Goal: Transaction & Acquisition: Purchase product/service

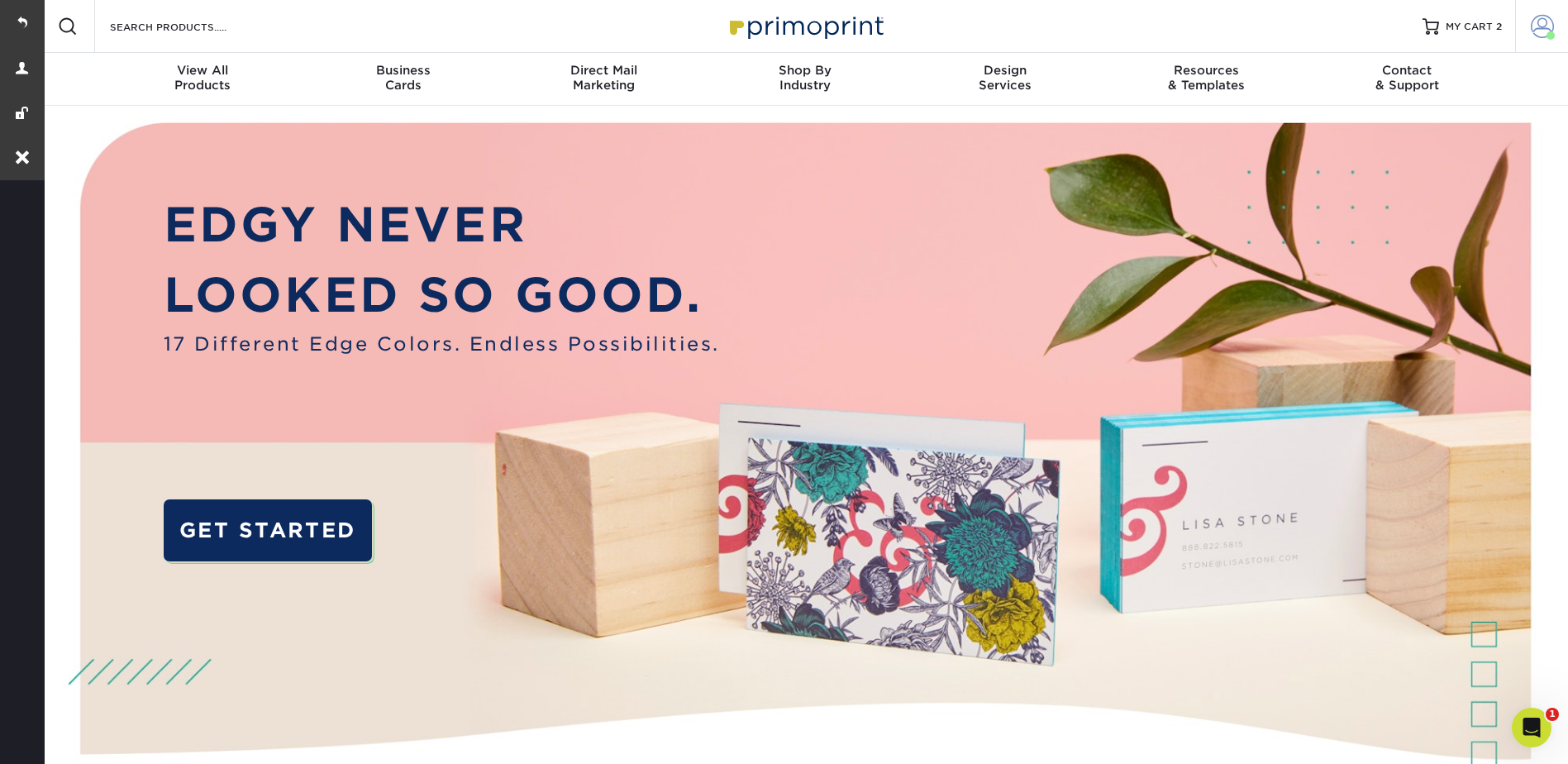
click at [1547, 17] on span at bounding box center [1543, 26] width 23 height 23
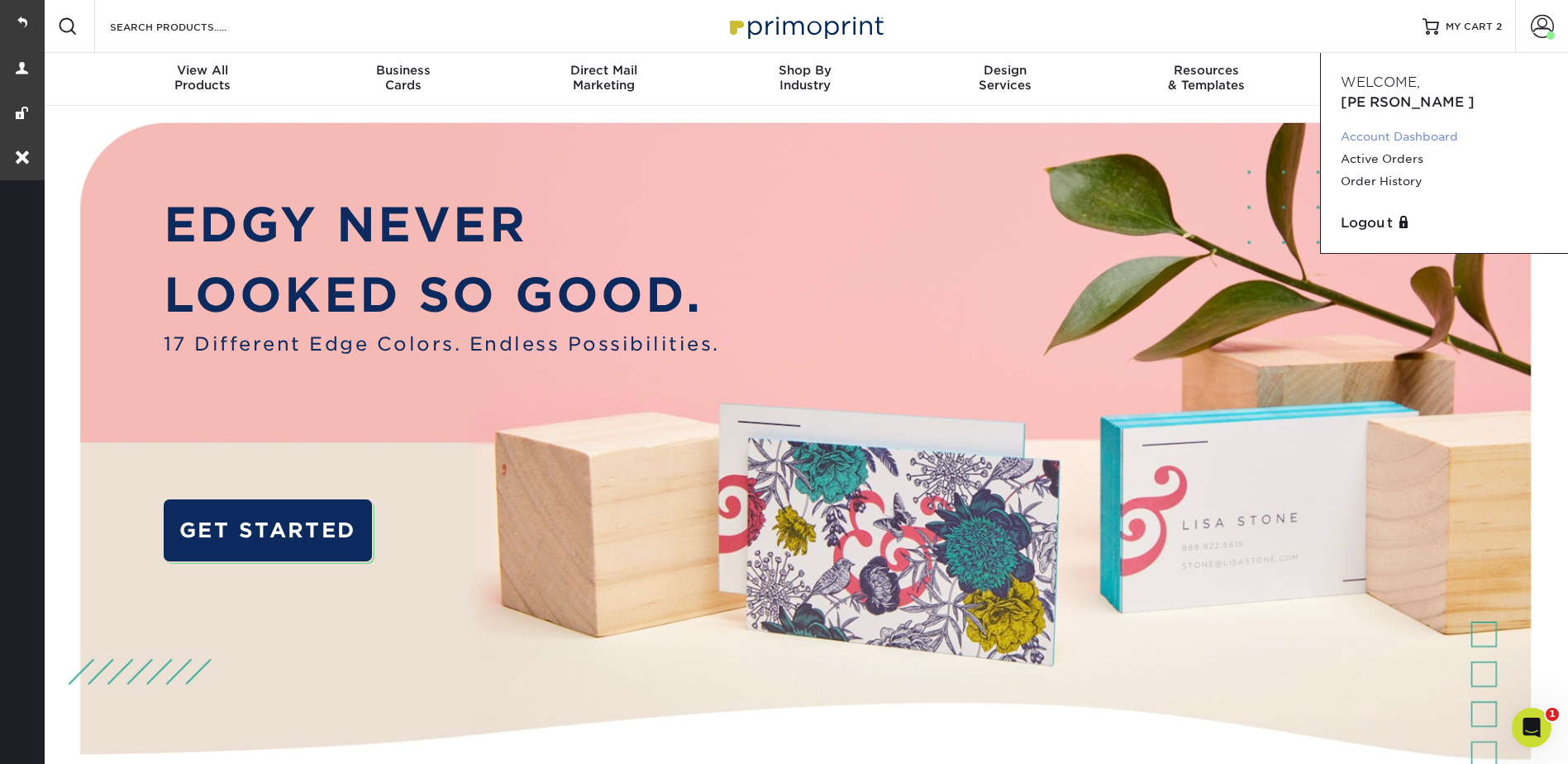
click at [1436, 126] on link "Account Dashboard" at bounding box center [1445, 137] width 208 height 23
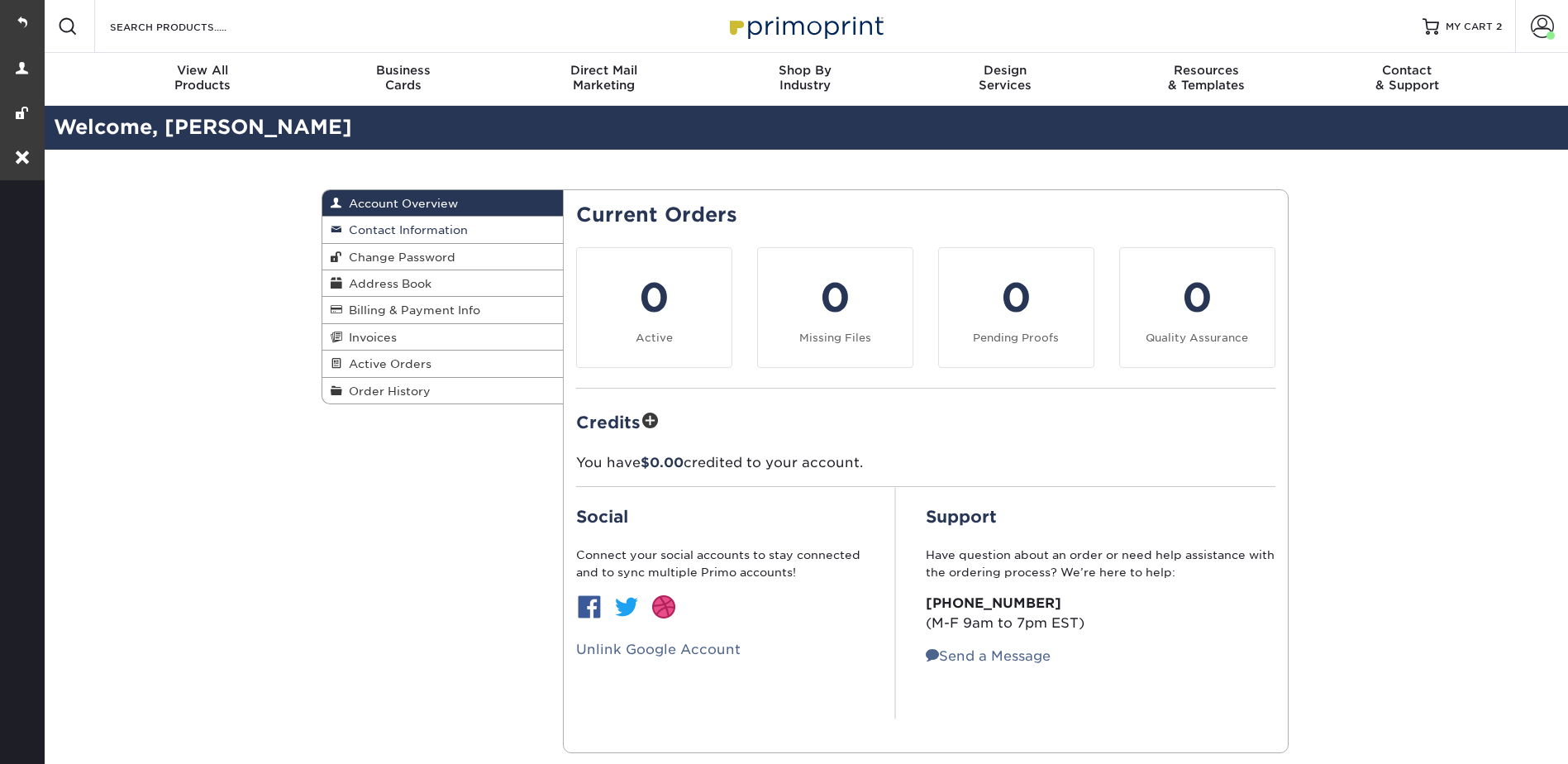
click at [411, 233] on span "Contact Information" at bounding box center [405, 229] width 126 height 13
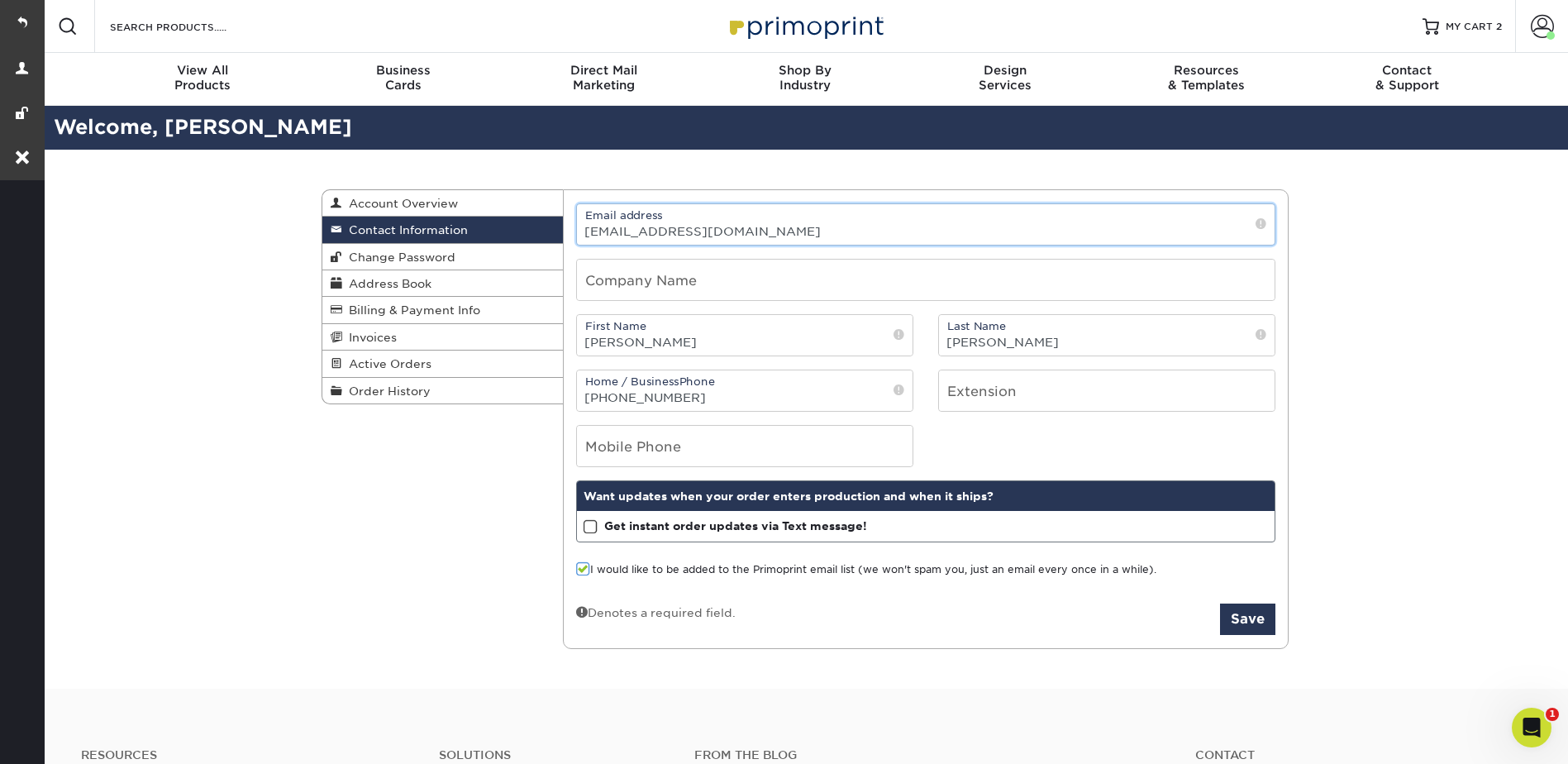
drag, startPoint x: 739, startPoint y: 229, endPoint x: 581, endPoint y: 229, distance: 158.0
click at [581, 229] on input "ladyogrin@gmail.com" at bounding box center [926, 224] width 698 height 41
click at [207, 23] on input "Search Products" at bounding box center [189, 26] width 161 height 20
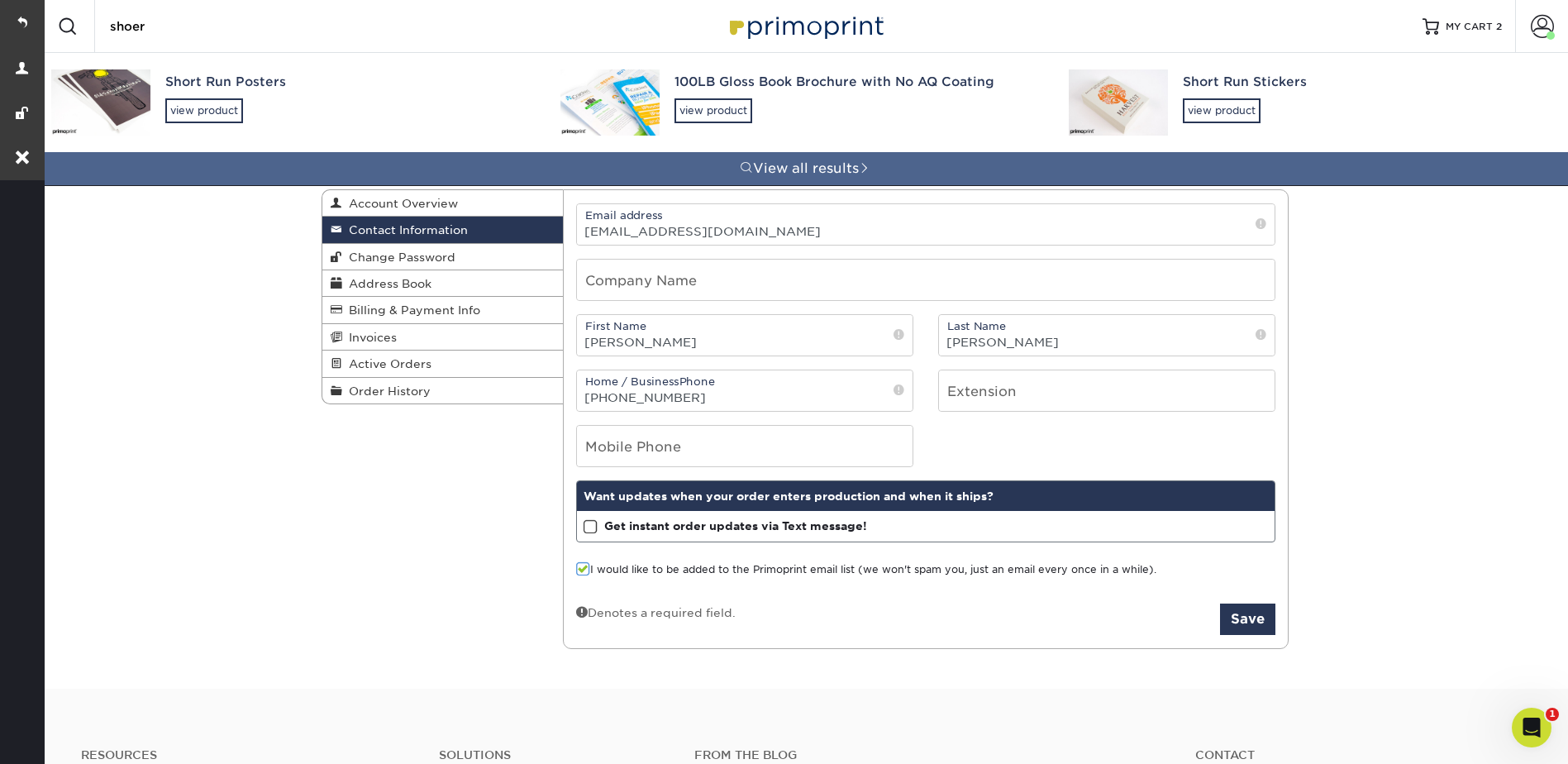
type input "shoer"
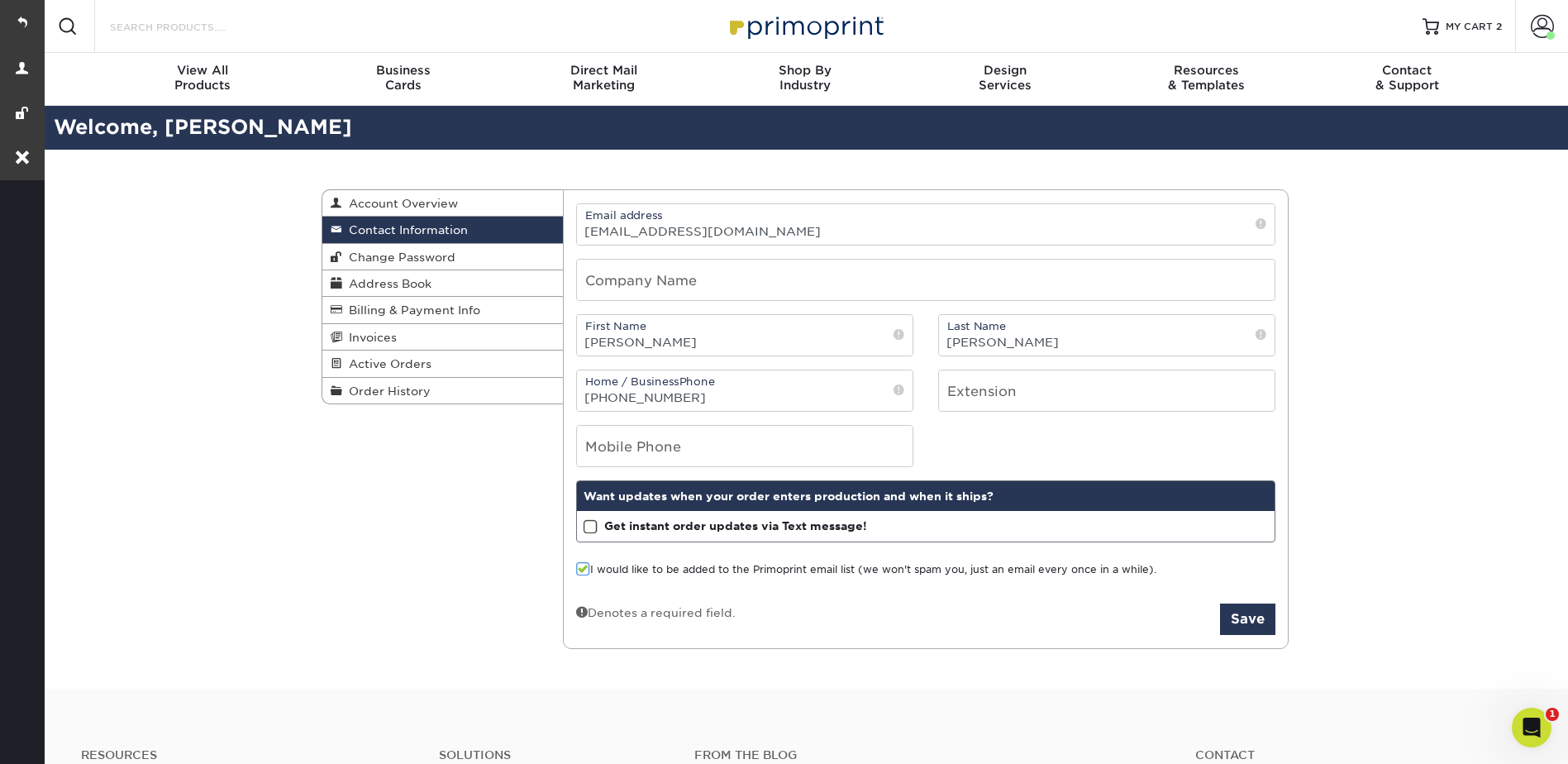
click at [195, 26] on input "Search Products" at bounding box center [189, 26] width 161 height 20
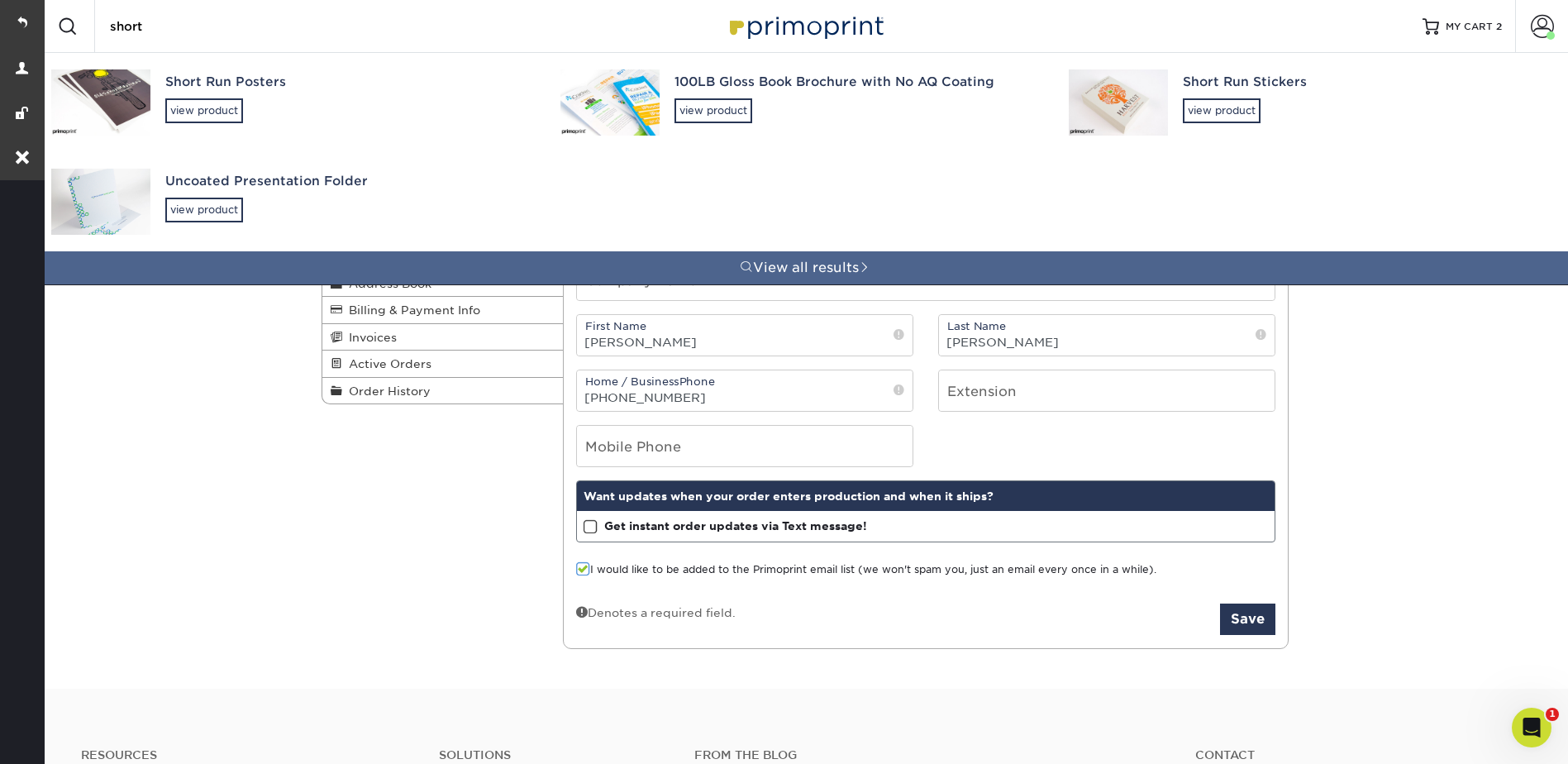
type input "short"
click at [184, 75] on div "Short Run Posters" at bounding box center [348, 83] width 365 height 19
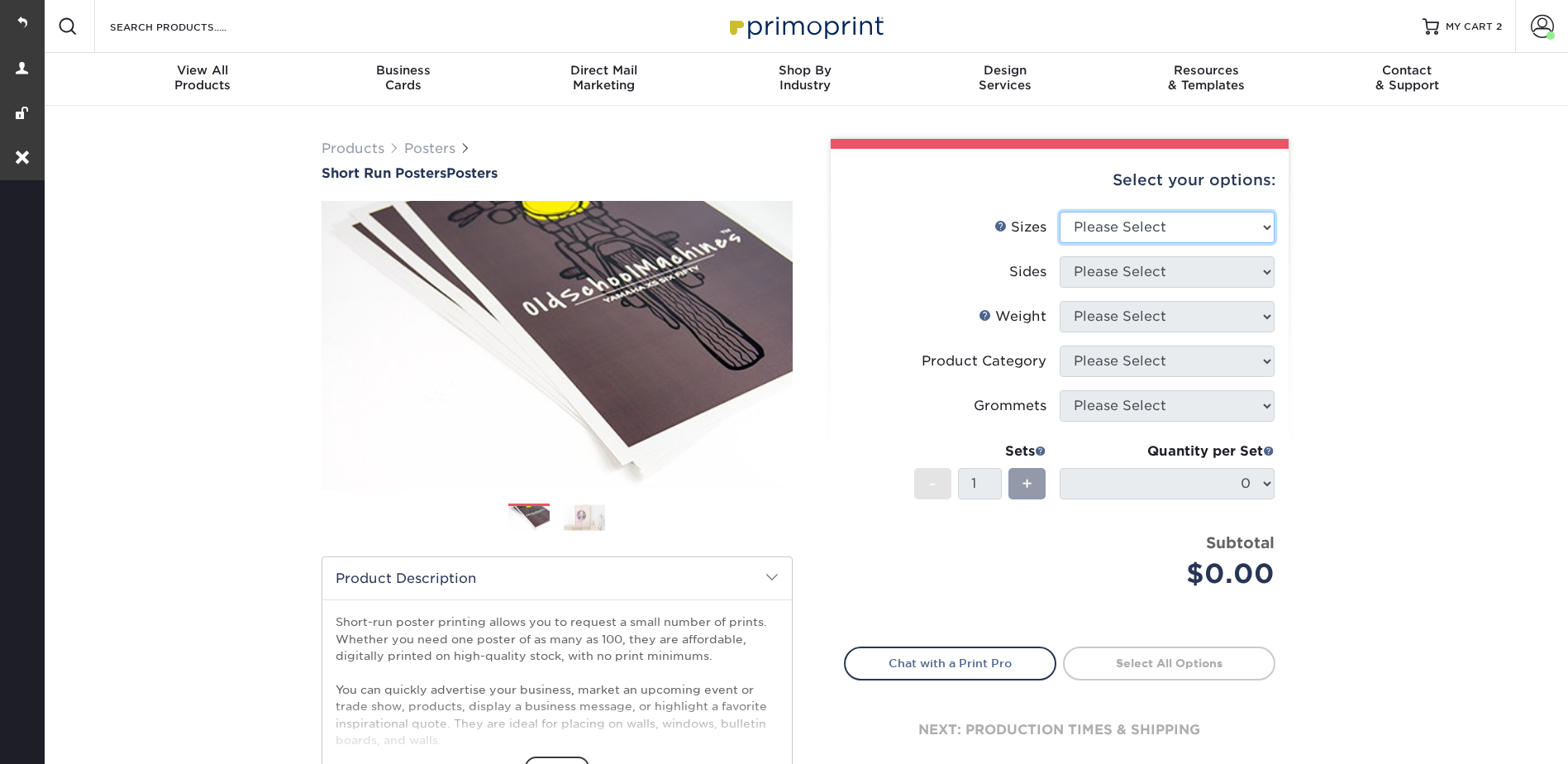
click at [1099, 223] on select "Please Select 12" x 12" 12" x 15" 12" x 17" 12" x 18" 12" x 20" 12" x 24" 12" x…" at bounding box center [1166, 228] width 215 height 31
select select "13.00x19.00"
click at [1060, 212] on select "Please Select 12" x 12" 12" x 15" 12" x 17" 12" x 18" 12" x 20" 12" x 24" 12" x…" at bounding box center [1166, 228] width 215 height 31
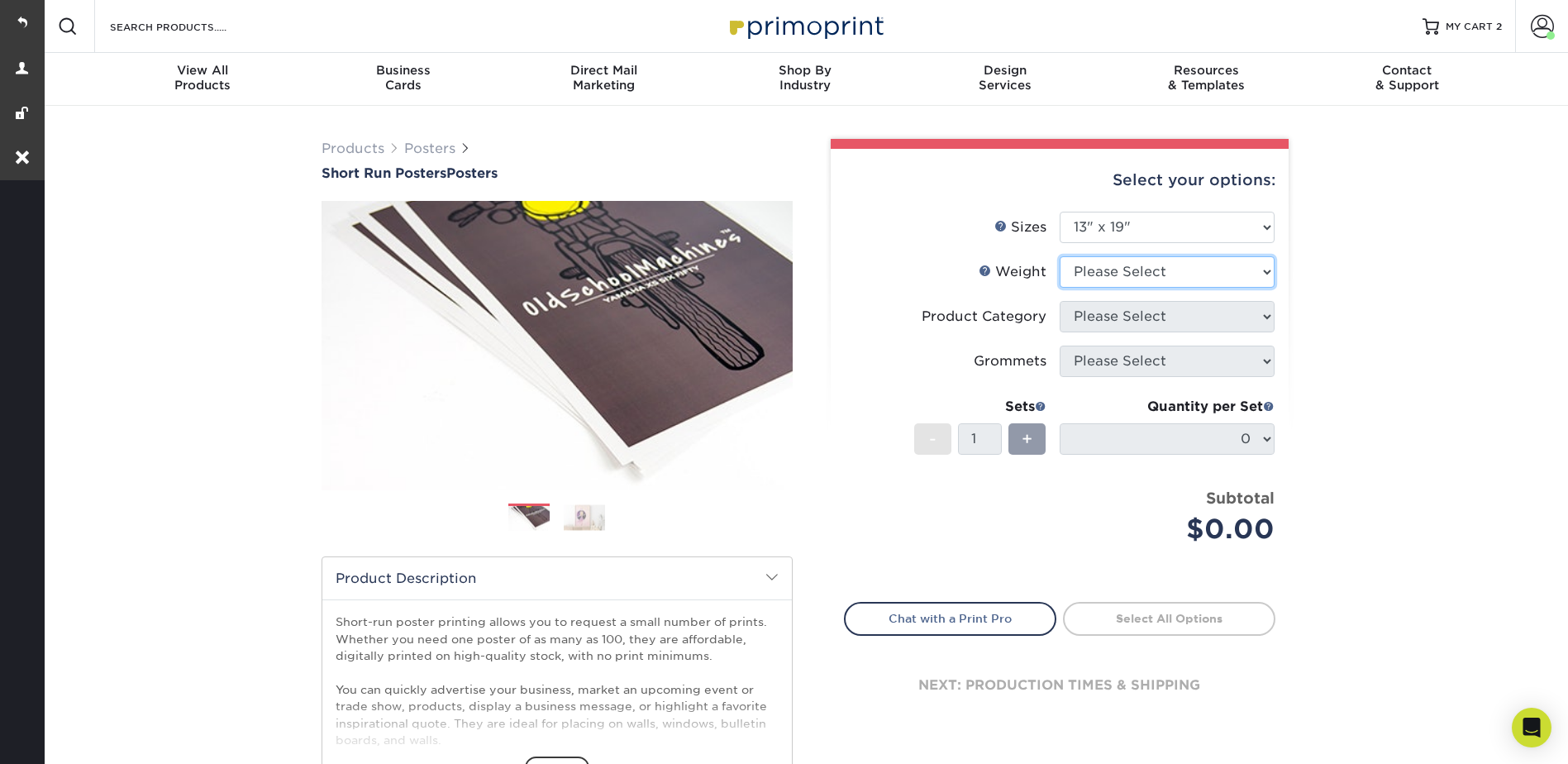
click at [1111, 256] on select "Please Select 12PTC2S 8PHOTO" at bounding box center [1166, 272] width 215 height 31
select select "8PHOTO"
click at [1060, 256] on select "Please Select 12PTC2S 8PHOTO" at bounding box center [1166, 272] width 215 height 31
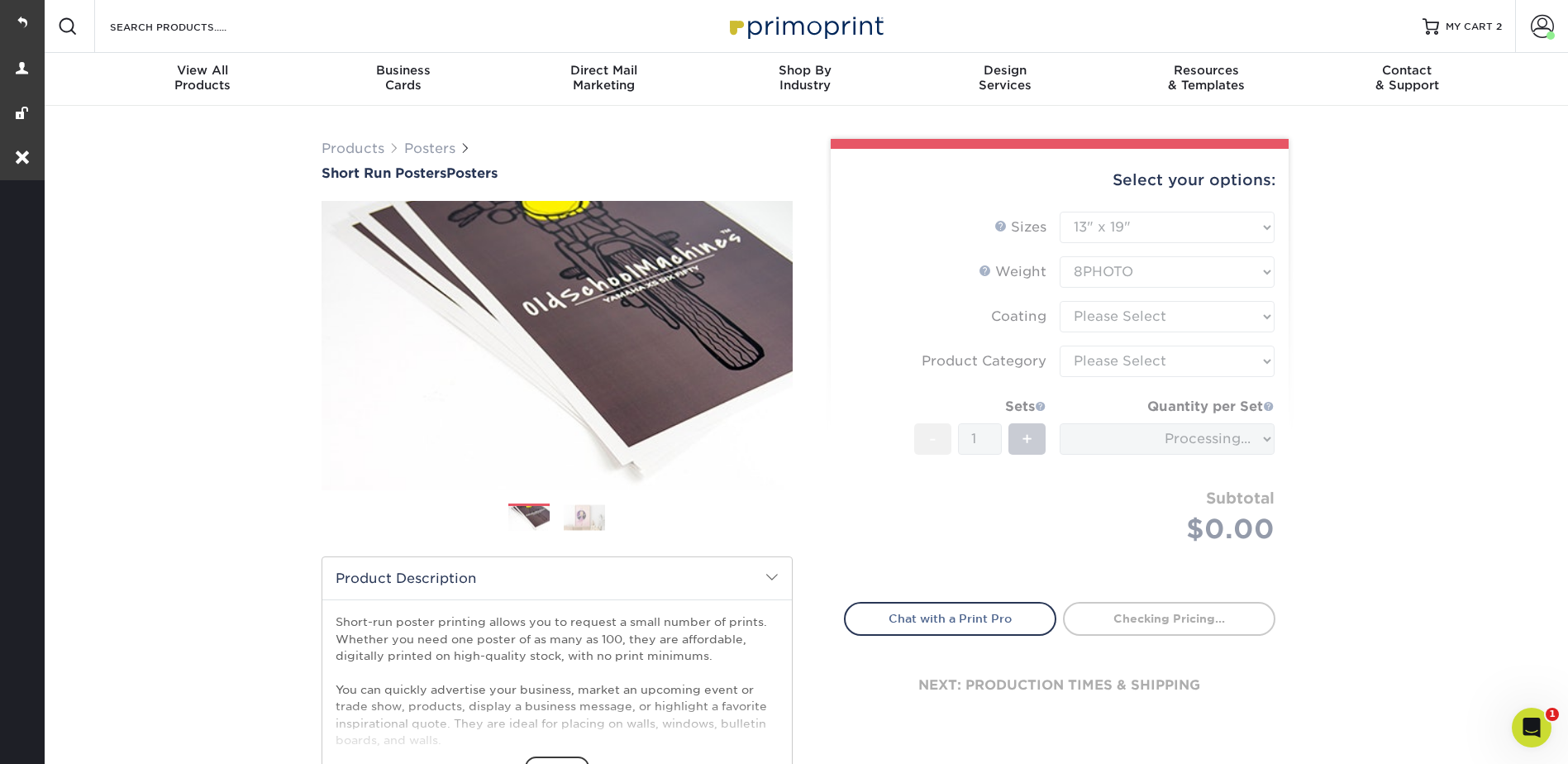
click at [1097, 317] on form "Sizes Help Sizes Please Select 12" x 12" 12" x 15" 12" x 17" 12" x 18" 12" x 20…" at bounding box center [1060, 397] width 432 height 371
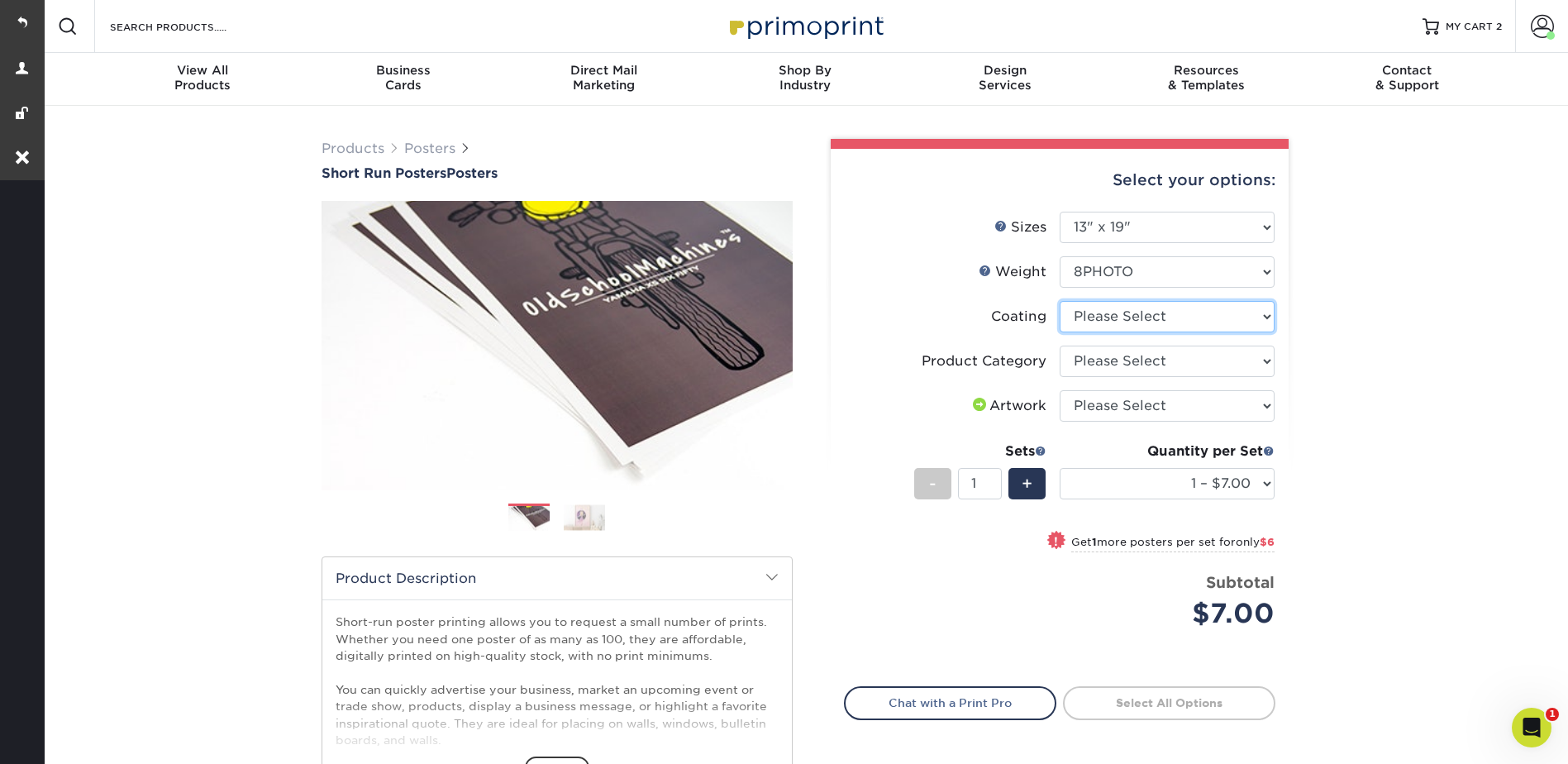
click at [1100, 316] on select at bounding box center [1166, 316] width 215 height 31
select select "3e7618de-abca-4bda-9f97-8b9129e913d8"
click at [1060, 301] on select at bounding box center [1166, 316] width 215 height 31
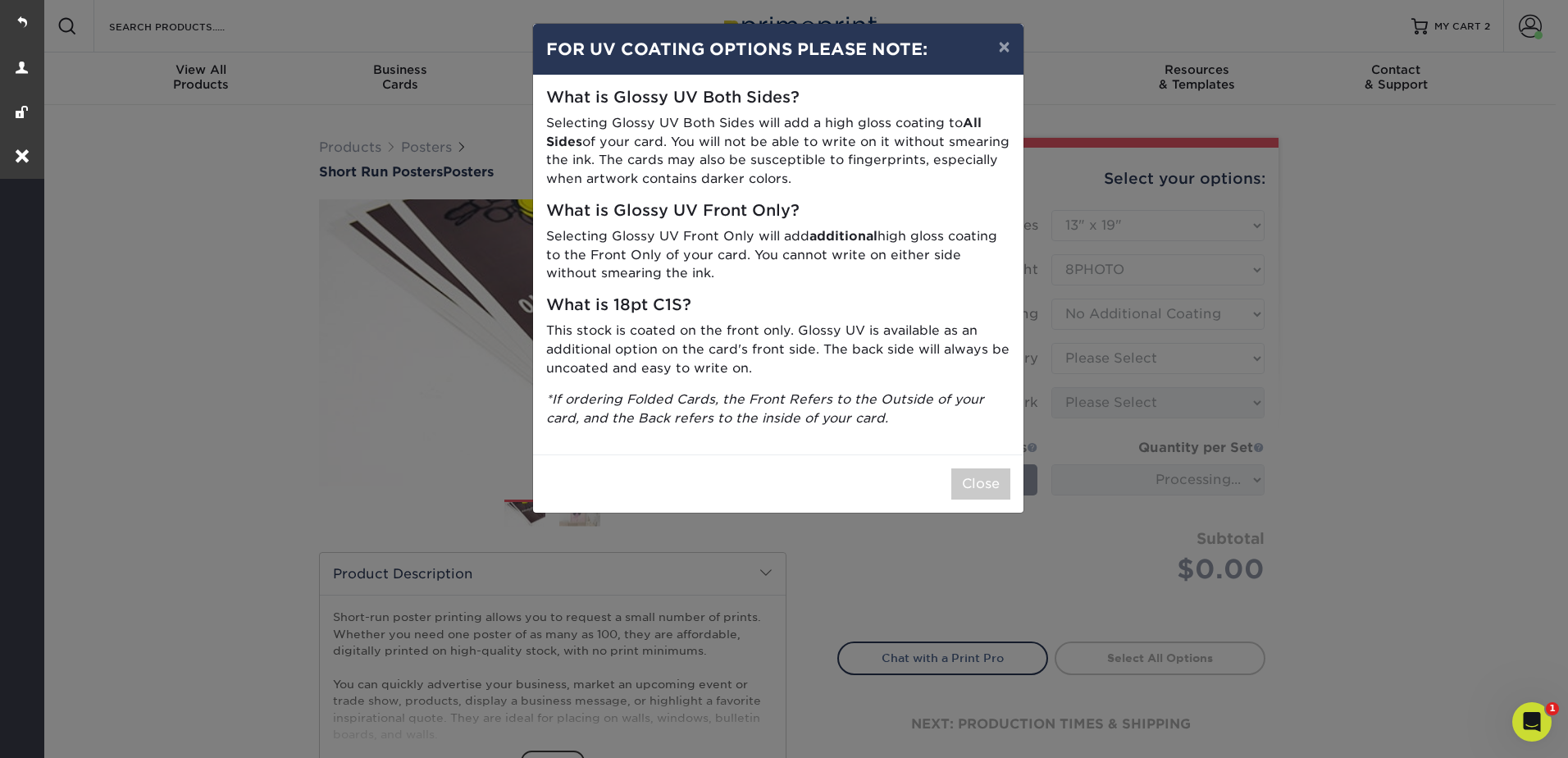
click at [986, 460] on div "Close" at bounding box center [778, 484] width 490 height 59
click at [998, 488] on button "Close" at bounding box center [980, 484] width 59 height 31
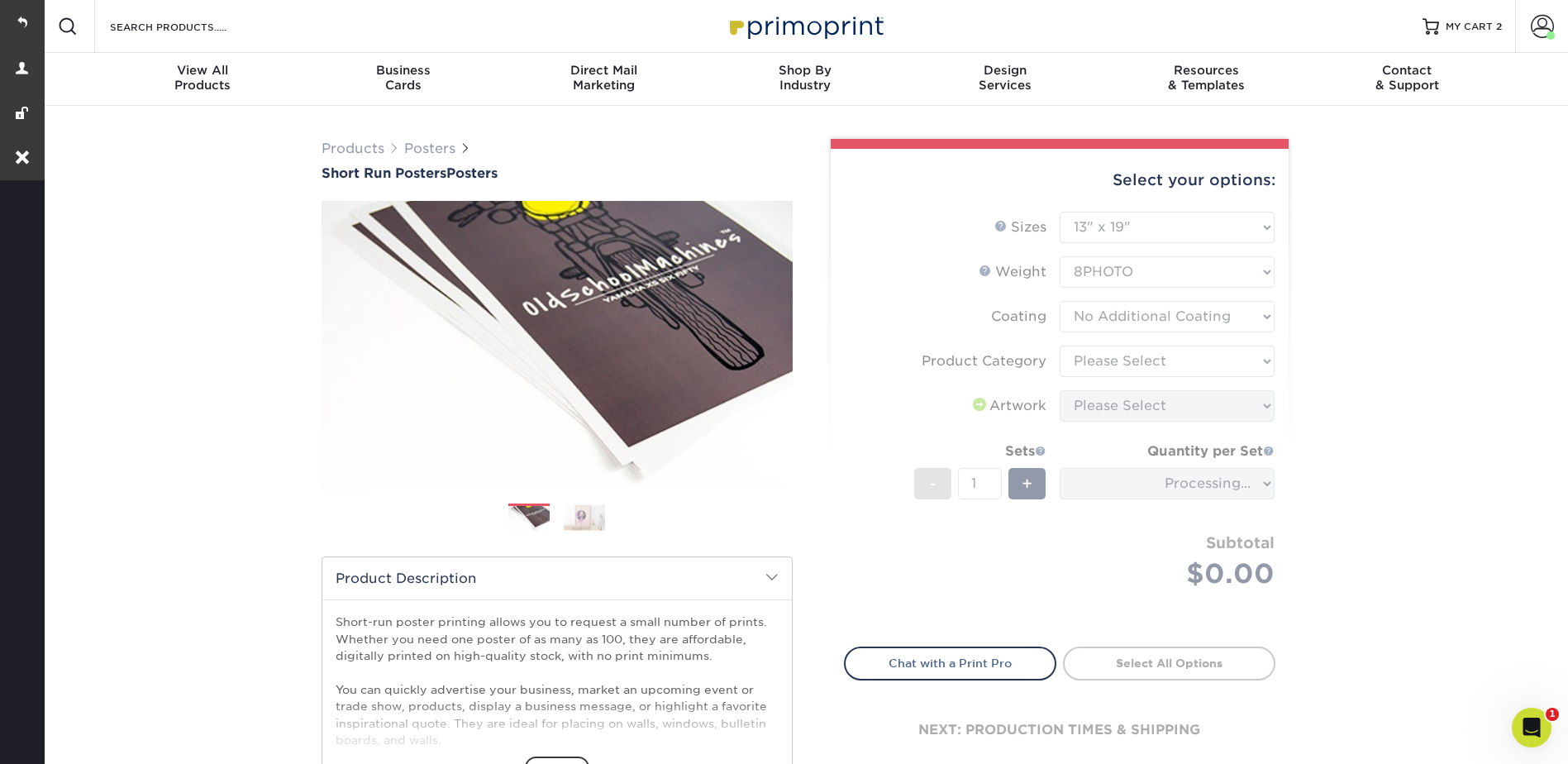
click at [1091, 362] on form "Sizes Help Sizes Please Select 12" x 12" 12" x 15" 12" x 17" 12" x 18" 12" x 20…" at bounding box center [1060, 420] width 432 height 415
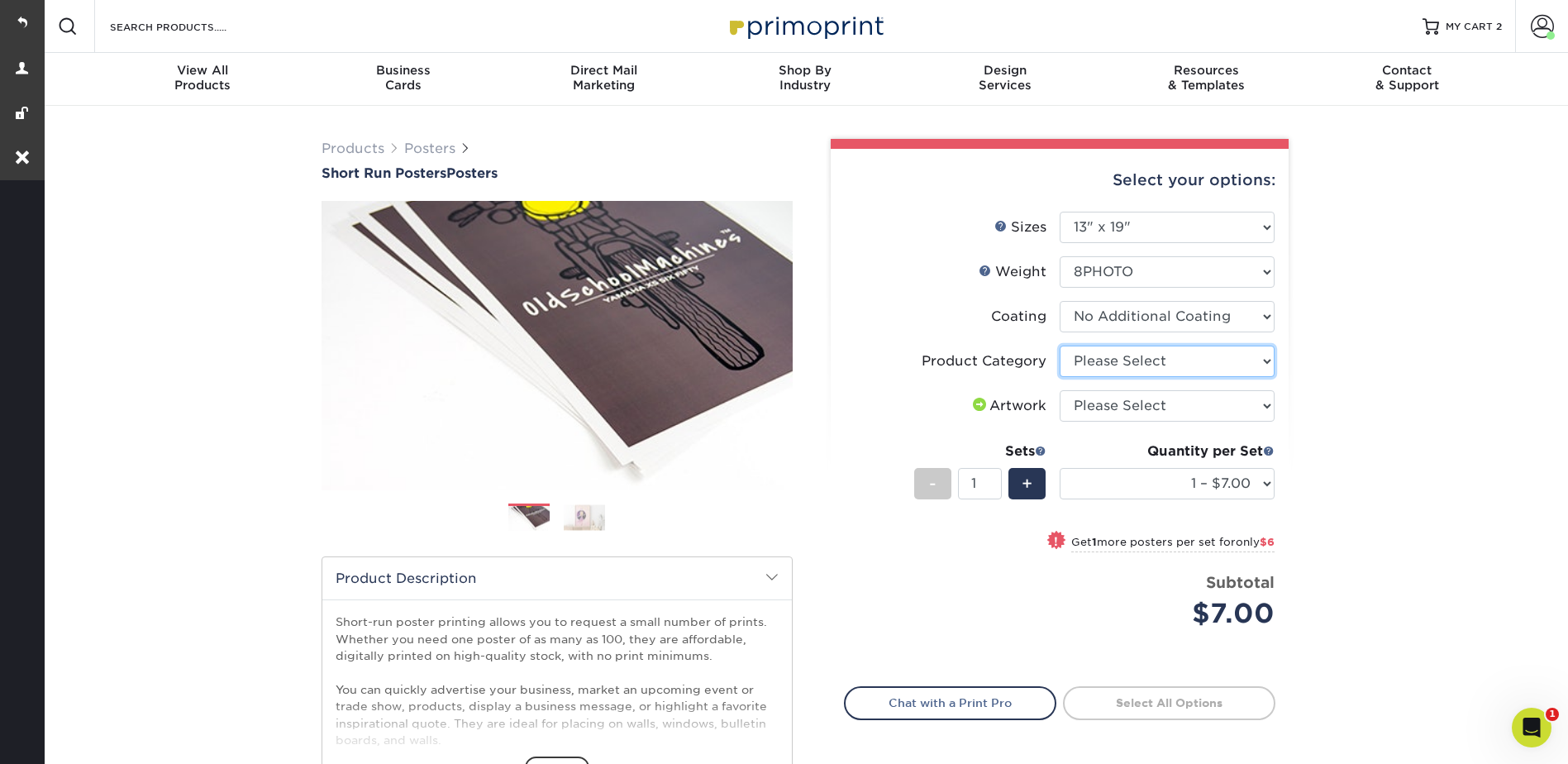
click at [1094, 359] on select "Please Select 8mil Photopaper Poster - Gloss" at bounding box center [1166, 362] width 215 height 31
select select "18b74cc8-844d-4e62-9d0c-08a50927668f"
click at [1060, 346] on select "Please Select 8mil Photopaper Poster - Gloss" at bounding box center [1166, 362] width 215 height 31
click at [1087, 398] on select "Please Select I will upload files I need a design - $150" at bounding box center [1166, 406] width 215 height 31
select select "upload"
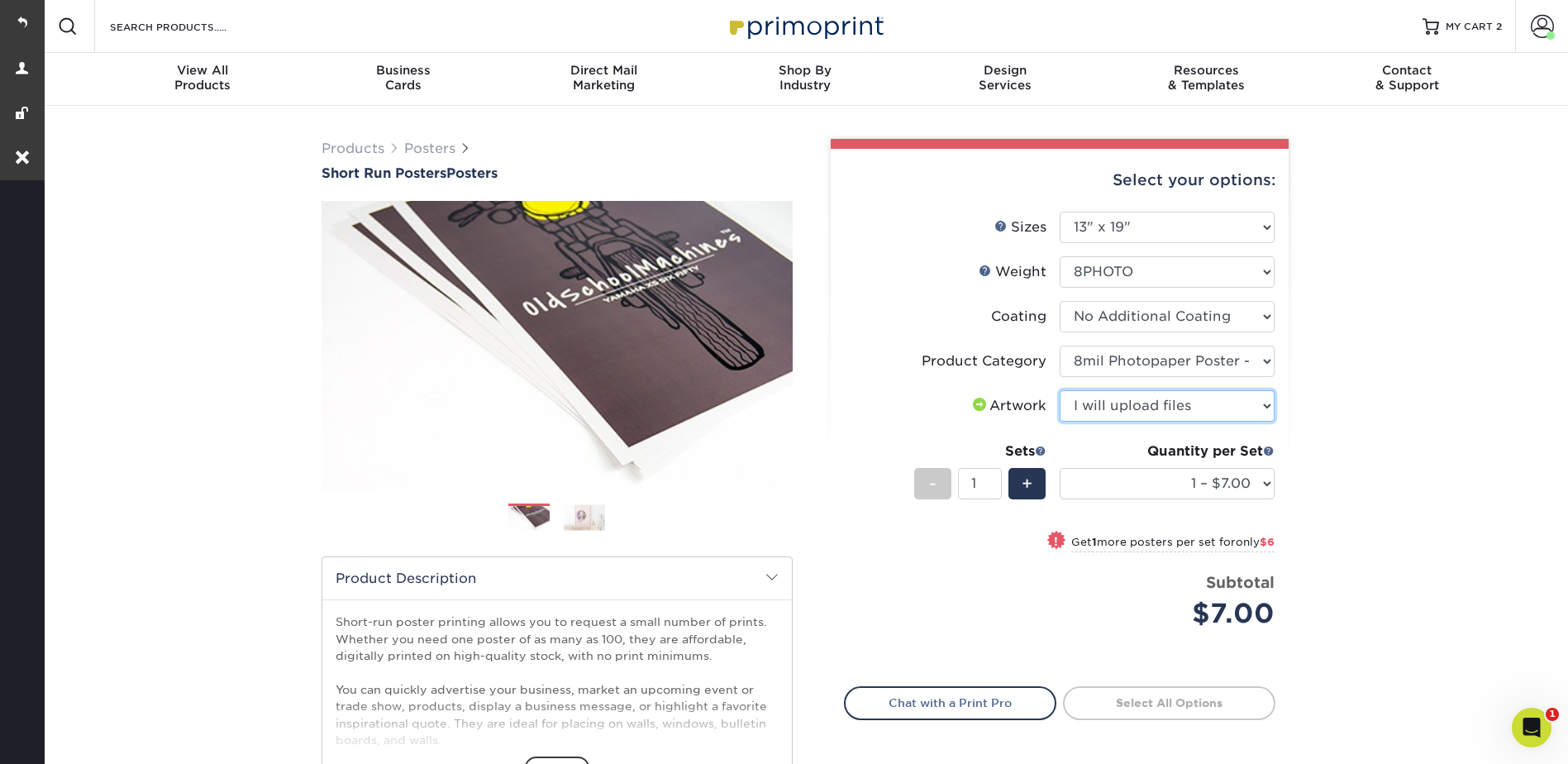
click at [1060, 390] on select "Please Select I will upload files I need a design - $150" at bounding box center [1166, 406] width 215 height 31
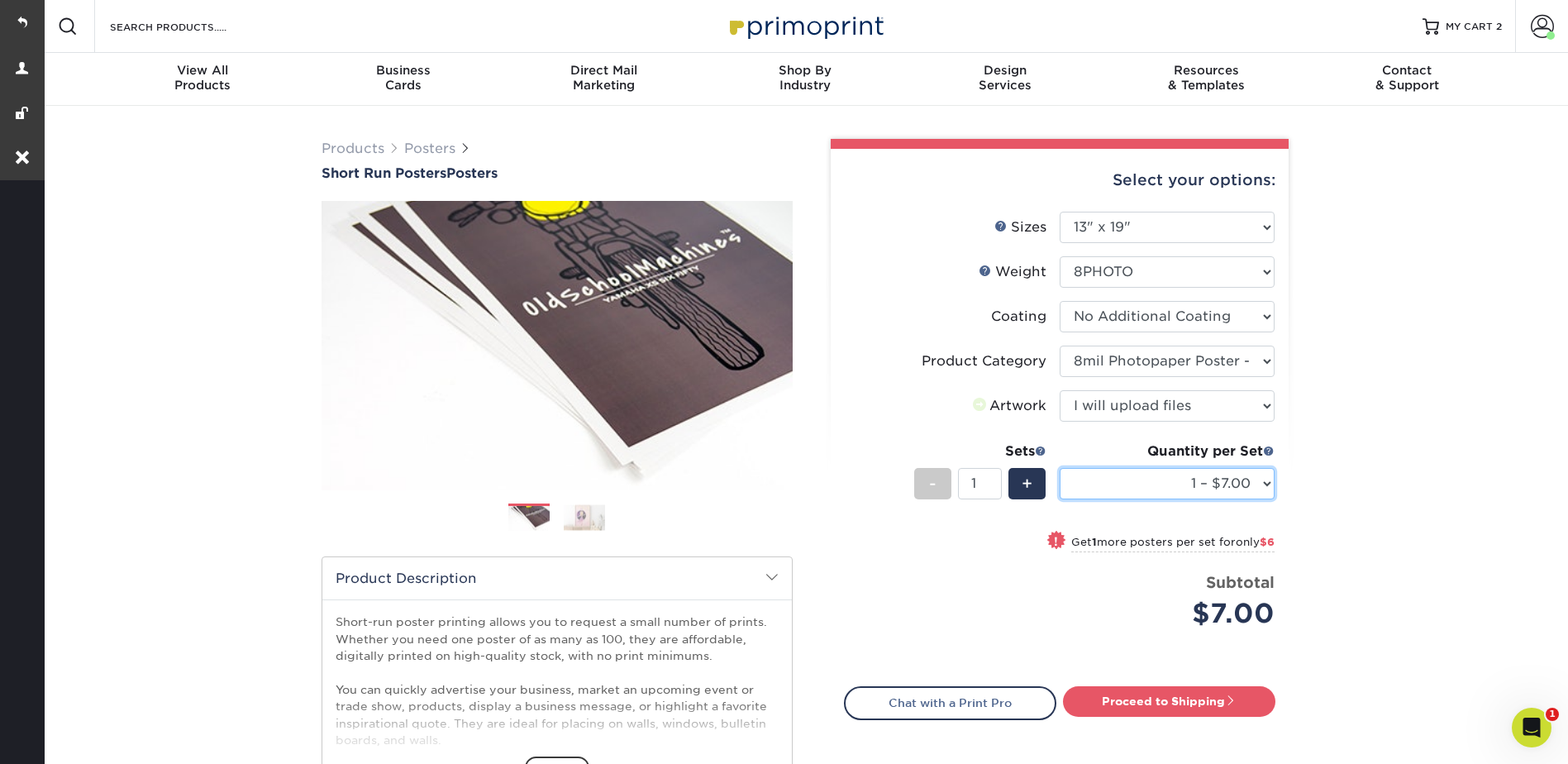
click at [1113, 479] on select "1 – $7.00 2 – $13.00 3 – $19.00 4 – $25.00 5 – $31.00 6 – $37.00 7 – $43.00 8 –…" at bounding box center [1166, 483] width 215 height 31
select select "12 – $74.00"
click at [1060, 468] on select "1 – $7.00 2 – $13.00 3 – $19.00 4 – $25.00 5 – $31.00 6 – $37.00 7 – $43.00 8 –…" at bounding box center [1166, 483] width 215 height 31
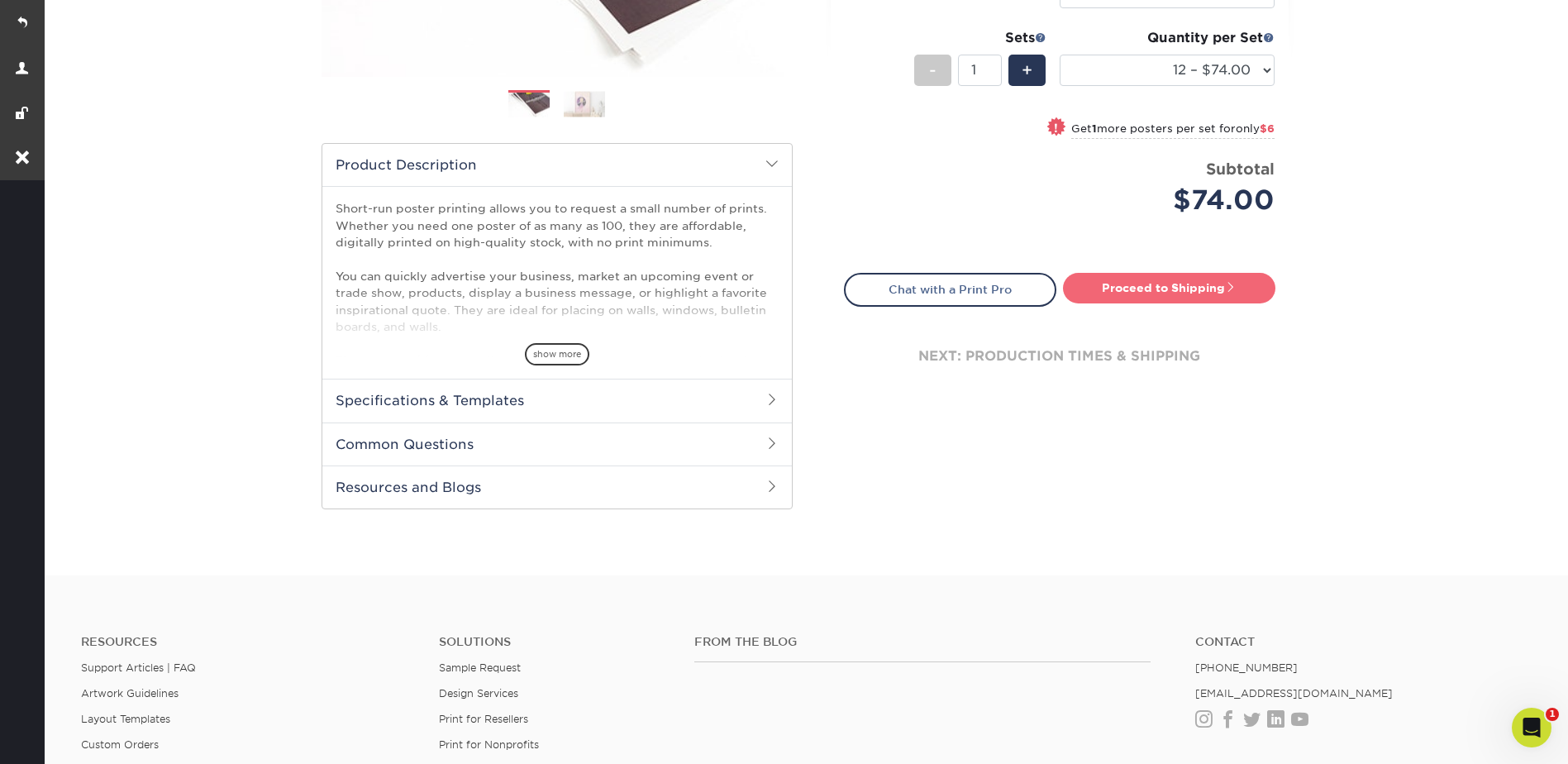
click at [1131, 289] on link "Proceed to Shipping" at bounding box center [1169, 288] width 212 height 30
type input "Set 1"
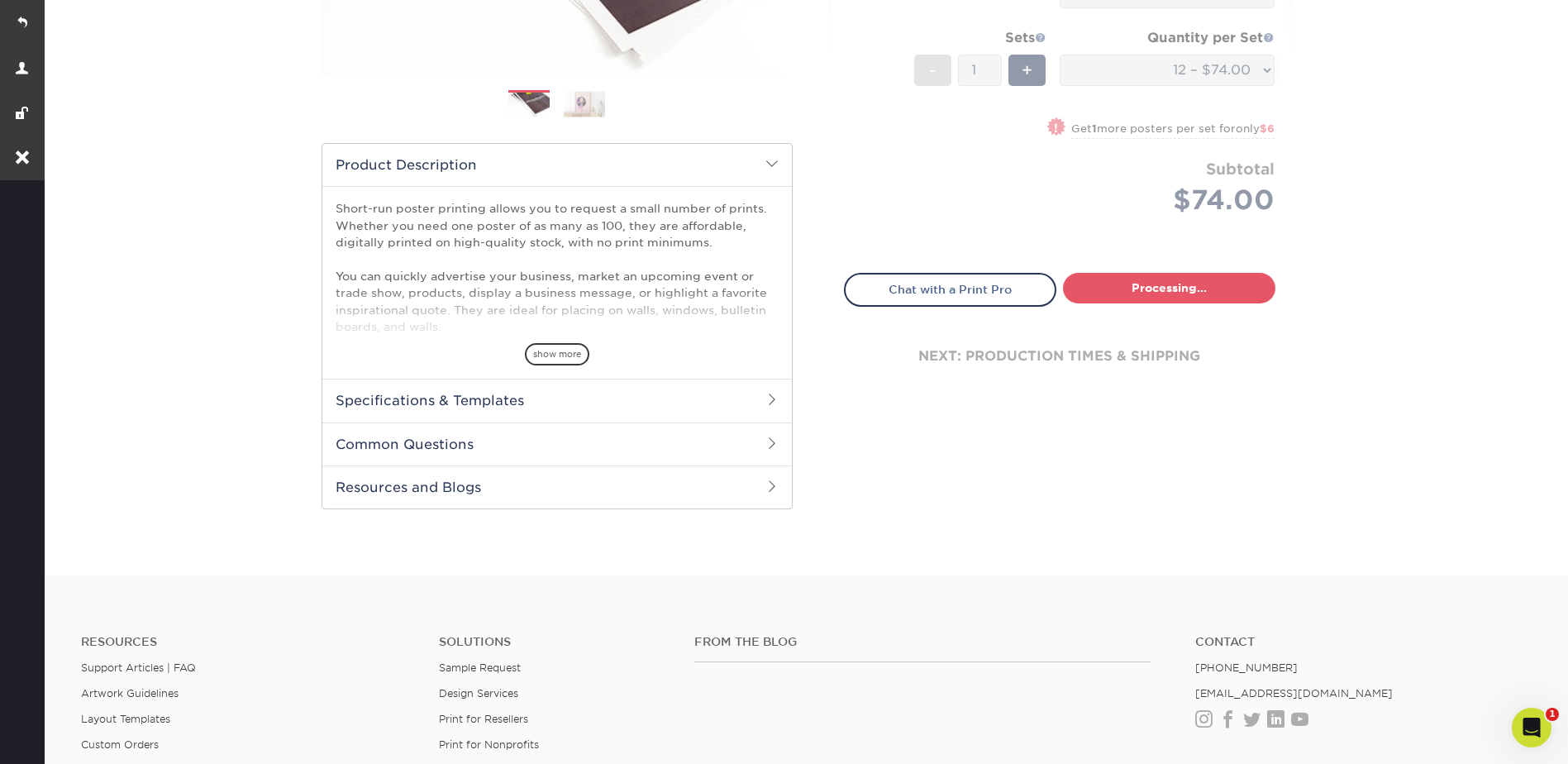
select select "94a3add2-d598-4f3f-87b4-bfbe1e54ef38"
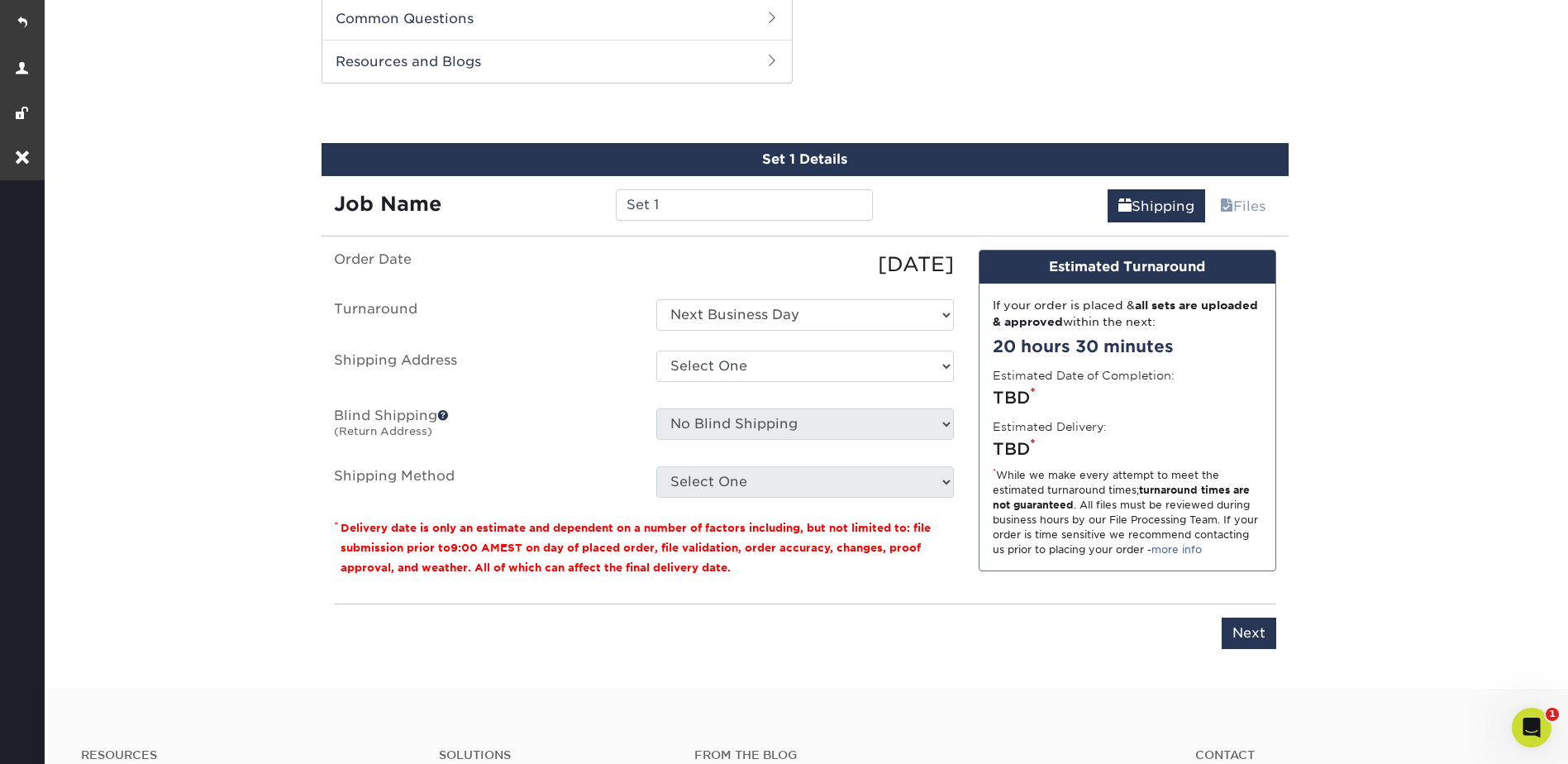
scroll to position [841, 0]
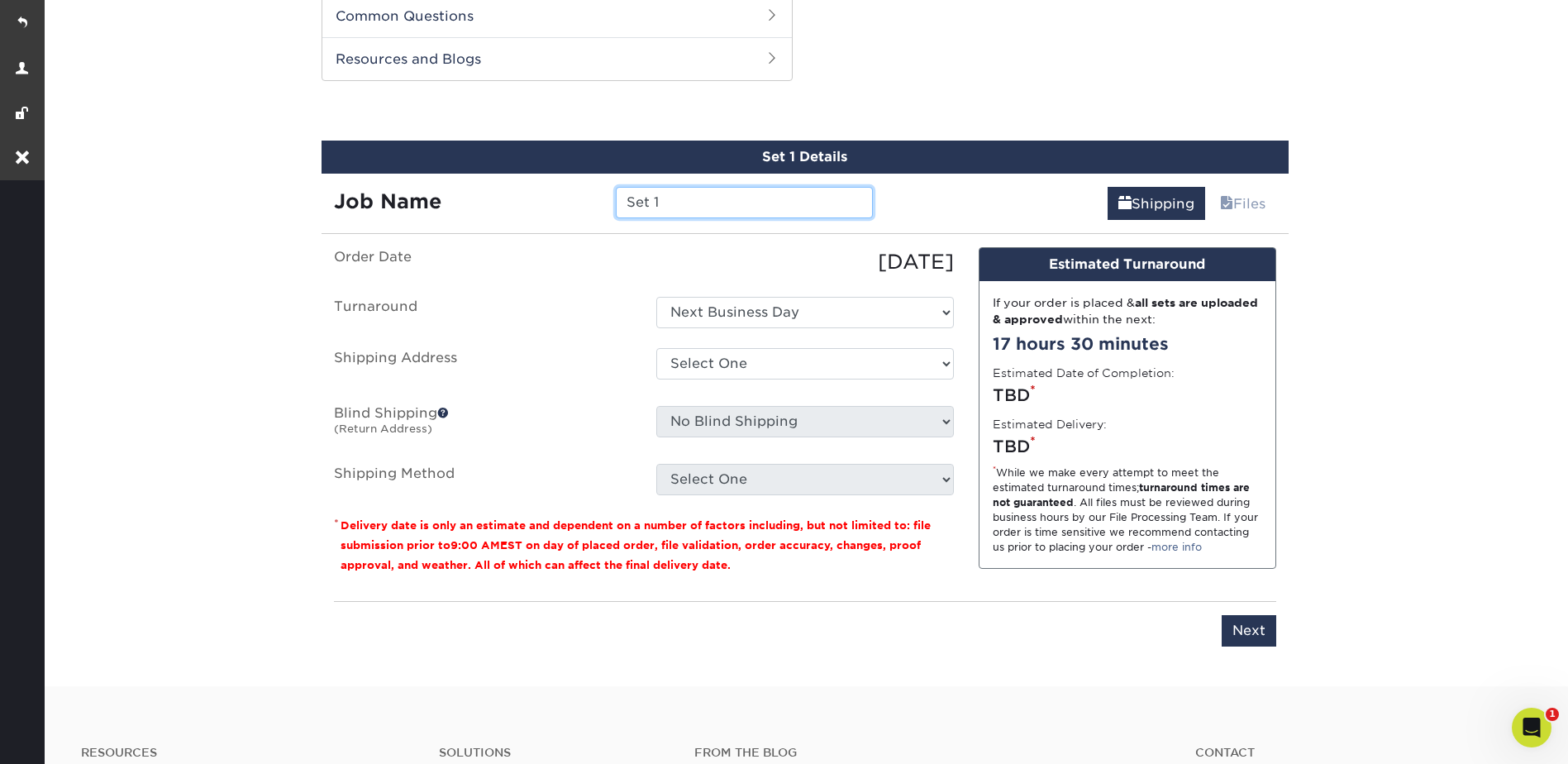
drag, startPoint x: 666, startPoint y: 201, endPoint x: 605, endPoint y: 201, distance: 61.0
click at [605, 201] on div "Set 1" at bounding box center [744, 203] width 282 height 31
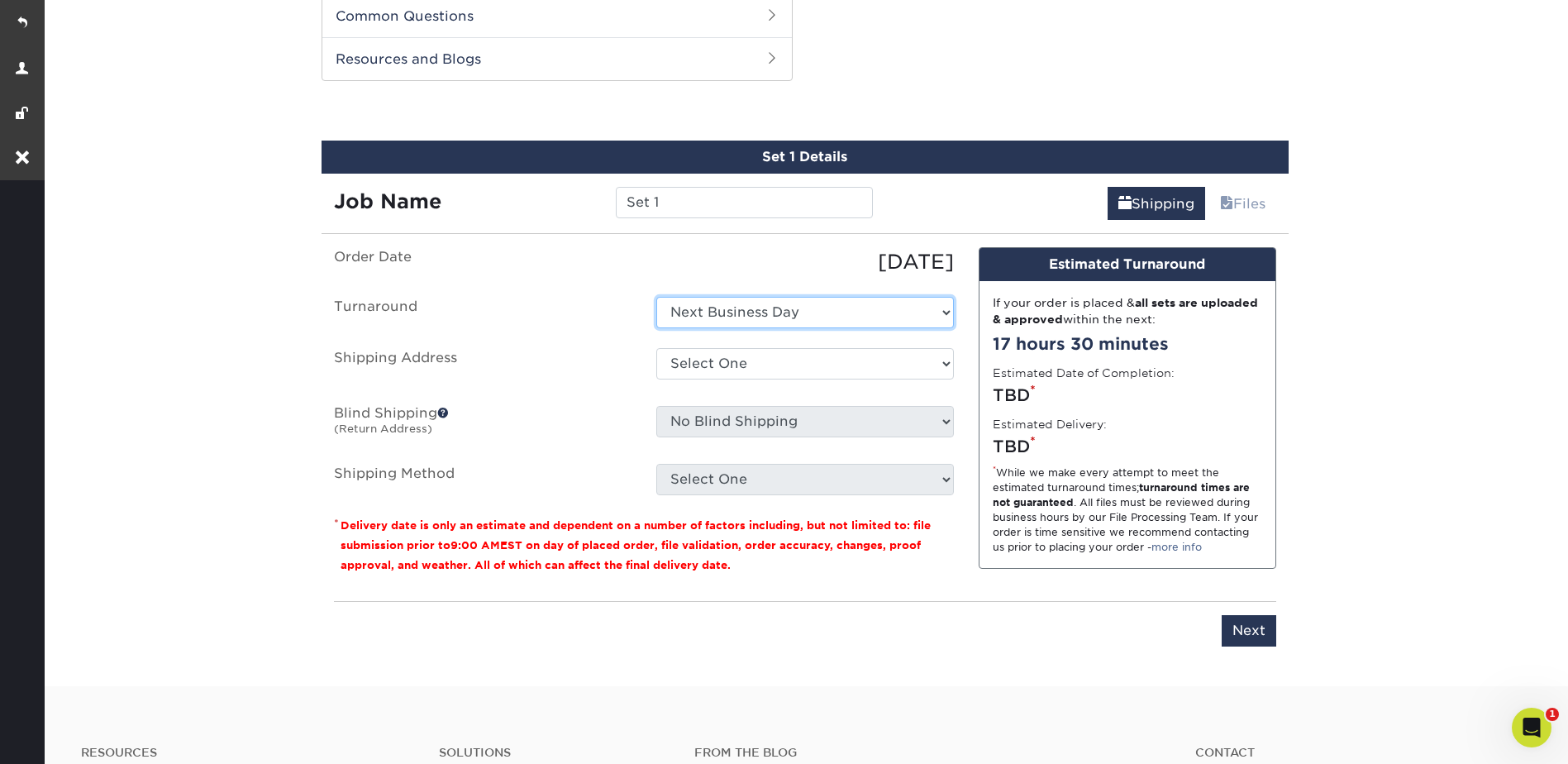
click at [701, 314] on select "Select One Next Business Day" at bounding box center [805, 312] width 297 height 31
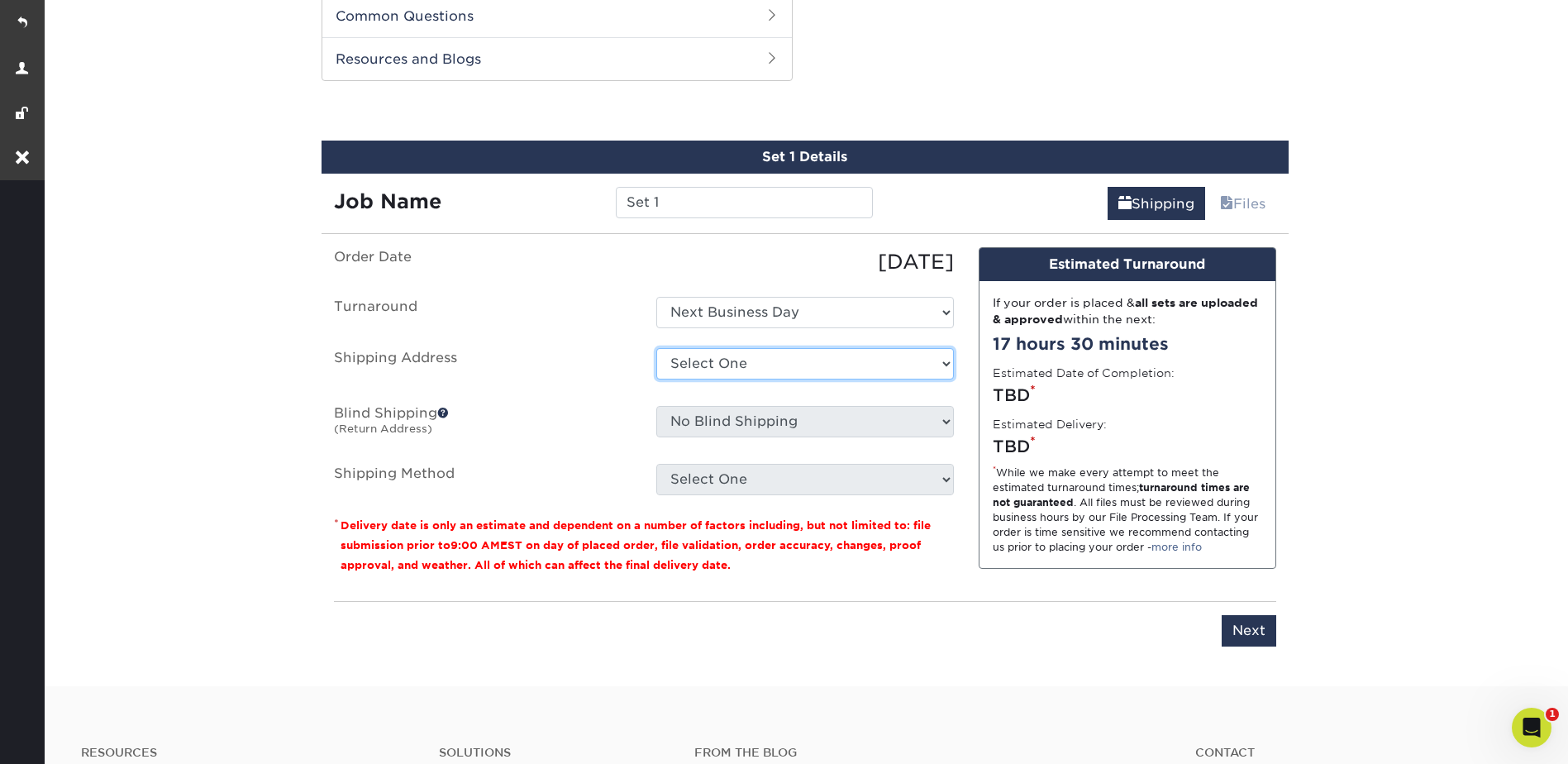
click at [701, 369] on select "Select One Fall Festival 2024 + Add New Address" at bounding box center [805, 363] width 297 height 31
select select "273517"
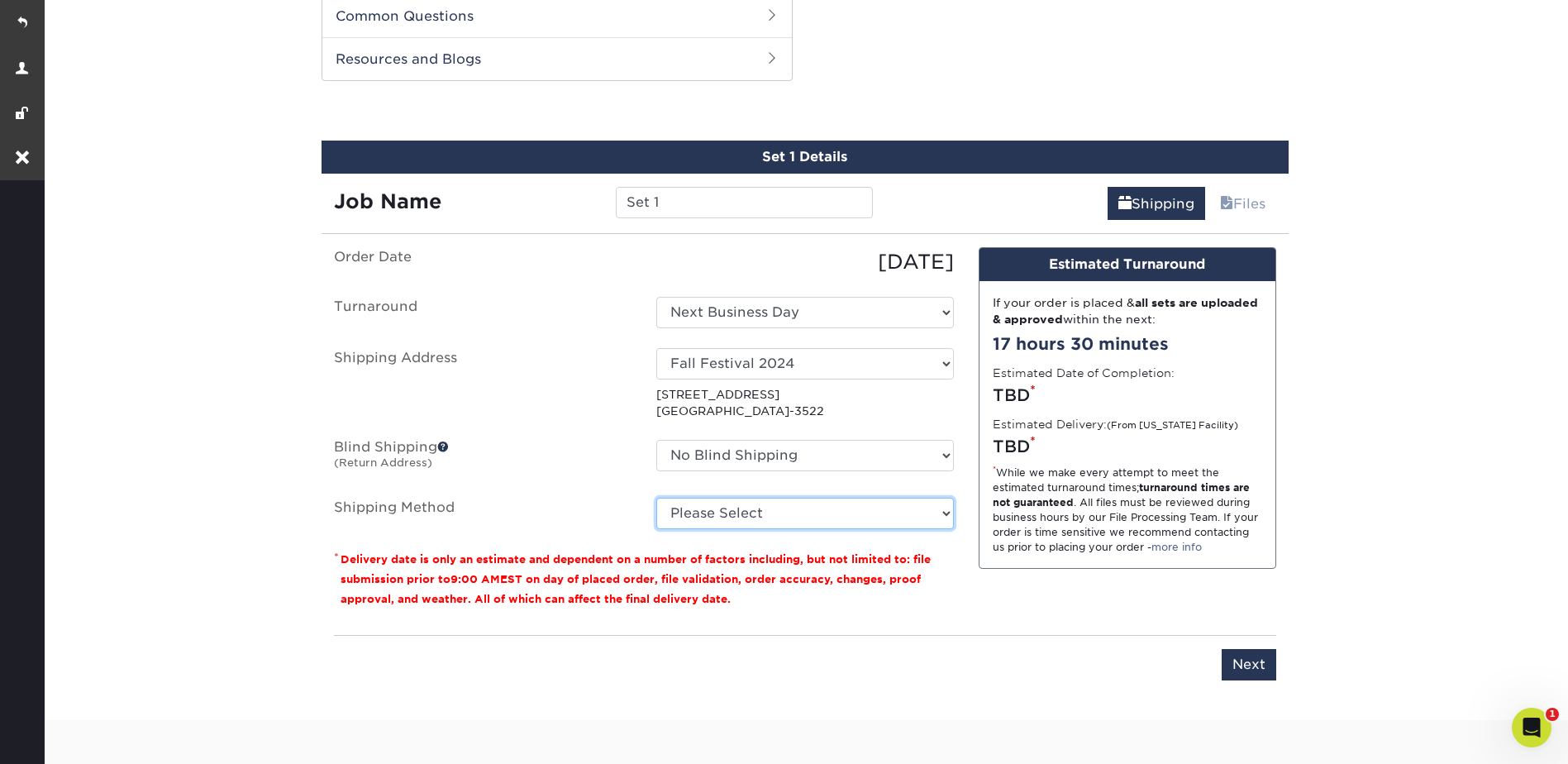
click at [699, 509] on select "Please Select Ground Shipping (+$27.29) 3 Day Shipping Service (+$41.96) 2 Day …" at bounding box center [805, 514] width 297 height 31
select select "03"
click at [656, 498] on select "Please Select Ground Shipping (+$27.29) 3 Day Shipping Service (+$41.96) 2 Day …" at bounding box center [805, 514] width 297 height 31
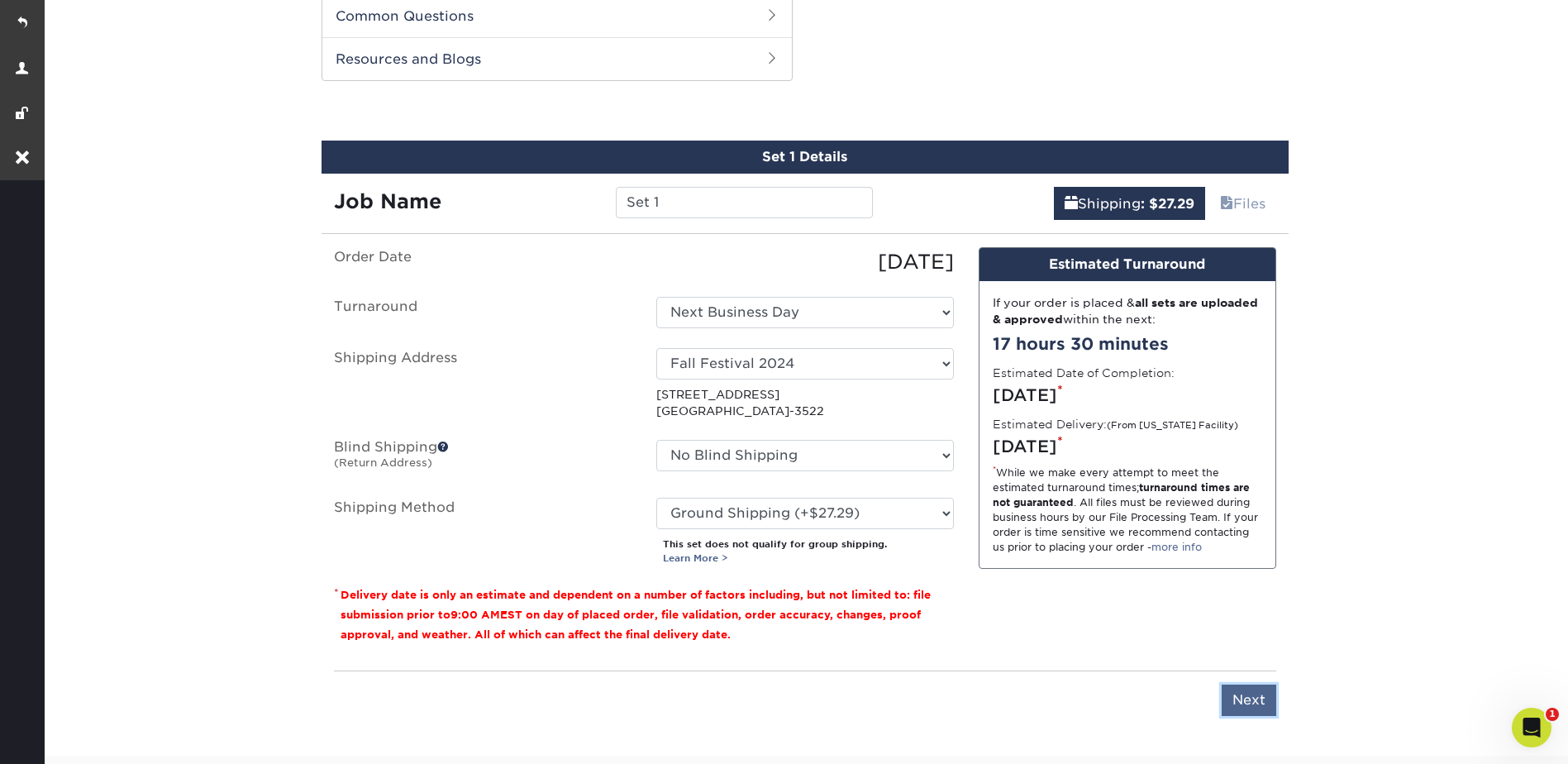
click at [1239, 695] on input "Next" at bounding box center [1249, 701] width 55 height 31
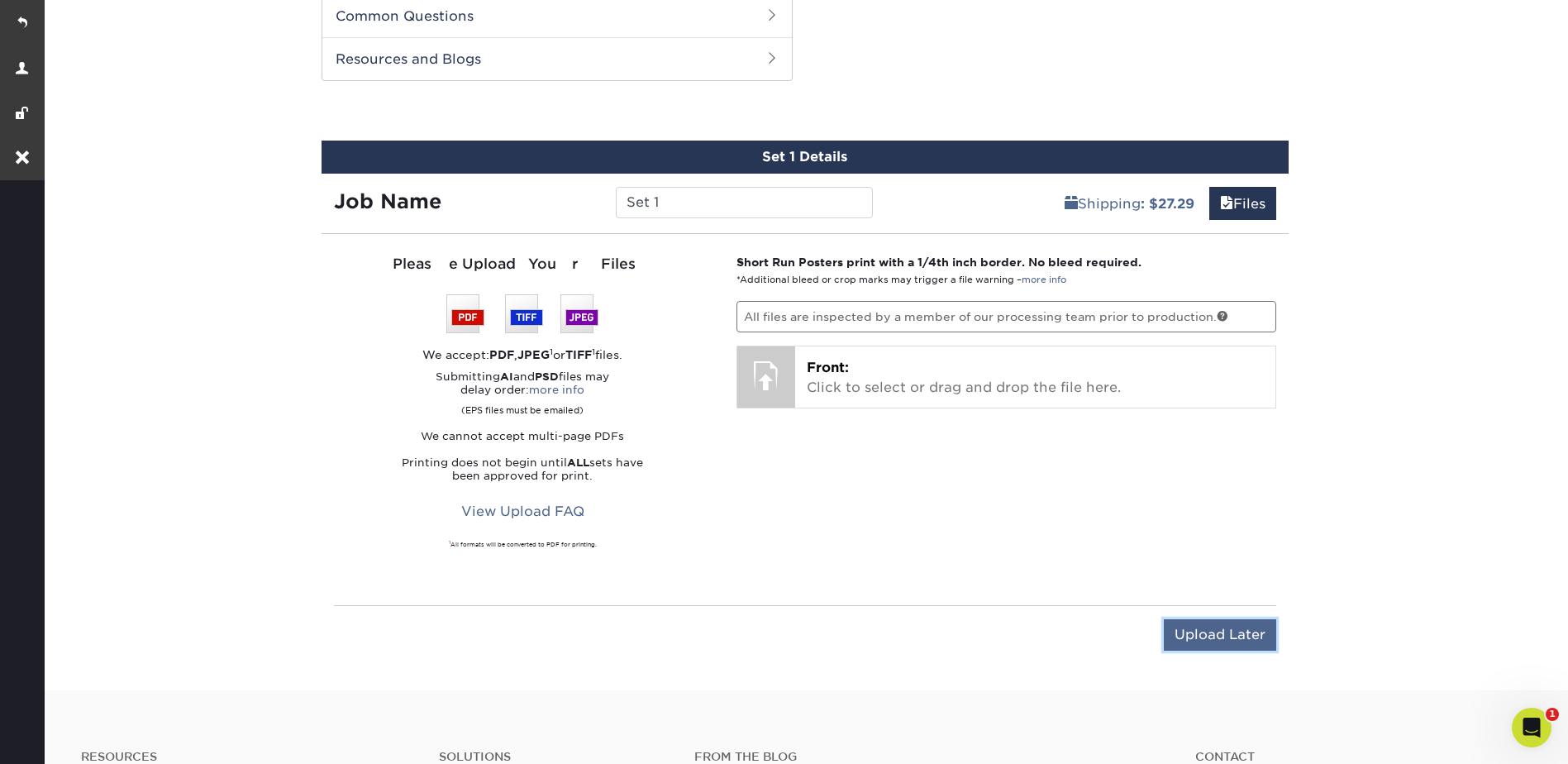
click at [1206, 642] on input "Upload Later" at bounding box center [1219, 634] width 112 height 31
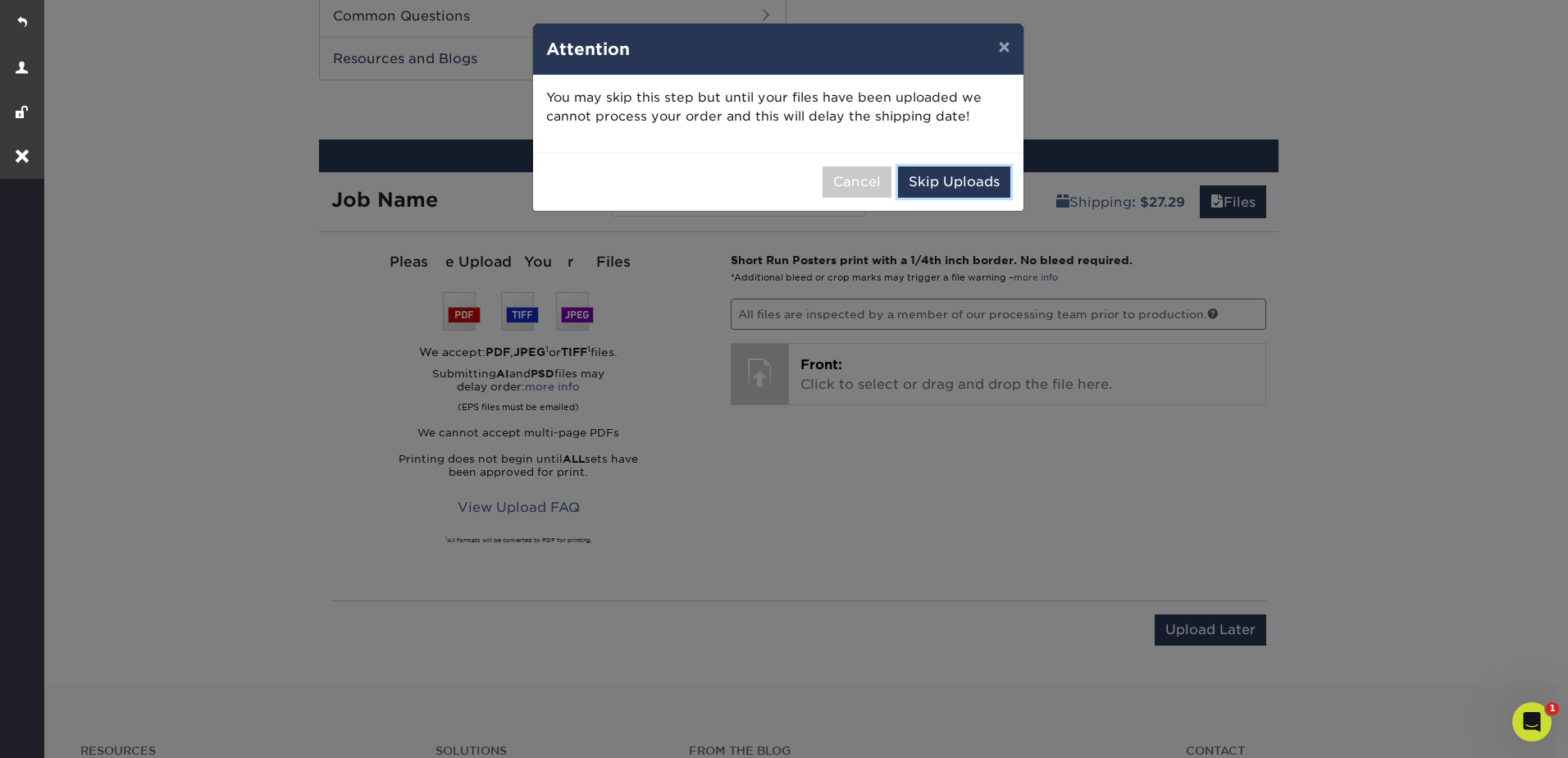
click at [949, 185] on button "Skip Uploads" at bounding box center [954, 182] width 112 height 31
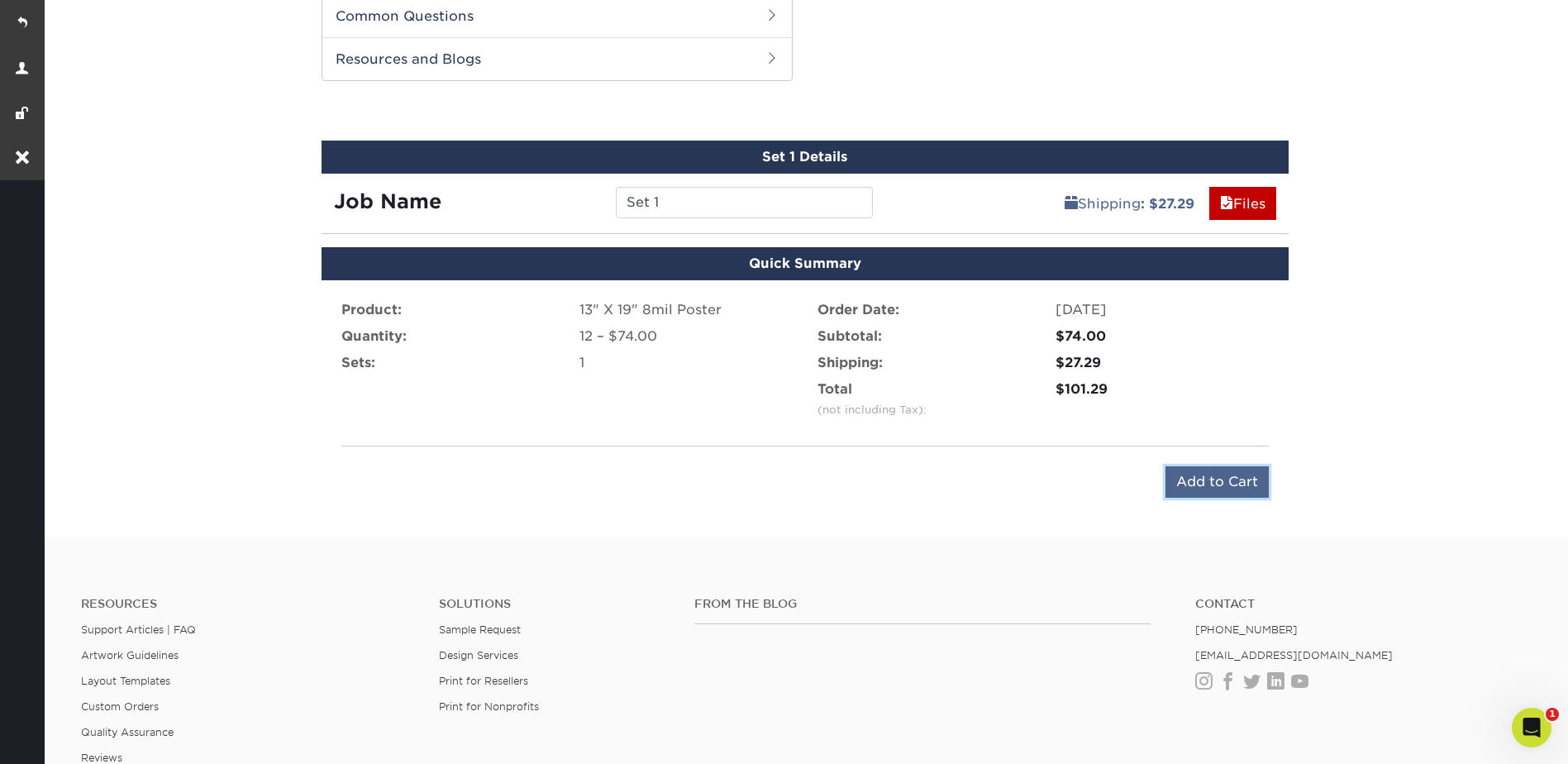
click at [1219, 489] on input "Add to Cart" at bounding box center [1217, 482] width 103 height 31
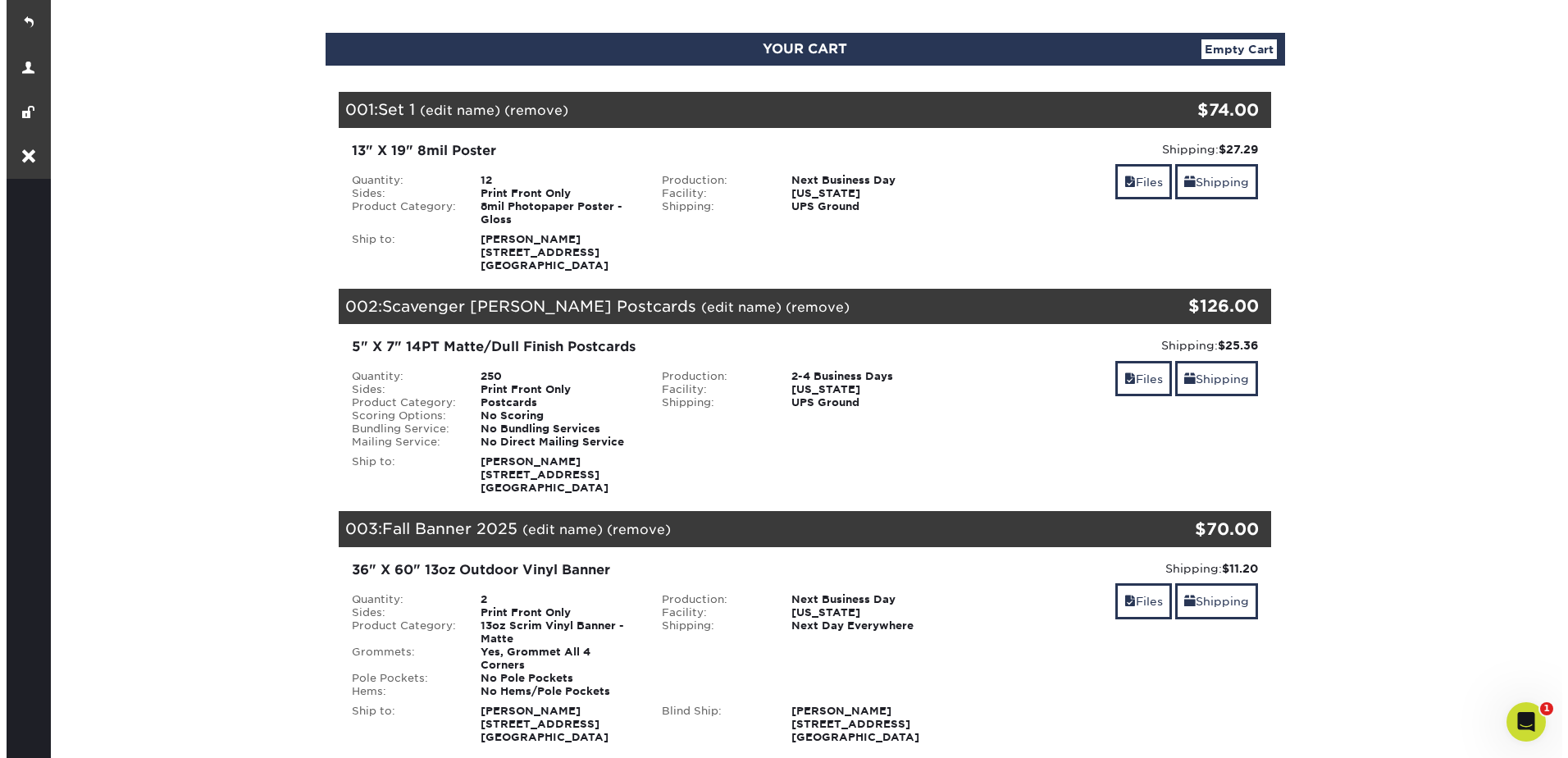
scroll to position [164, 0]
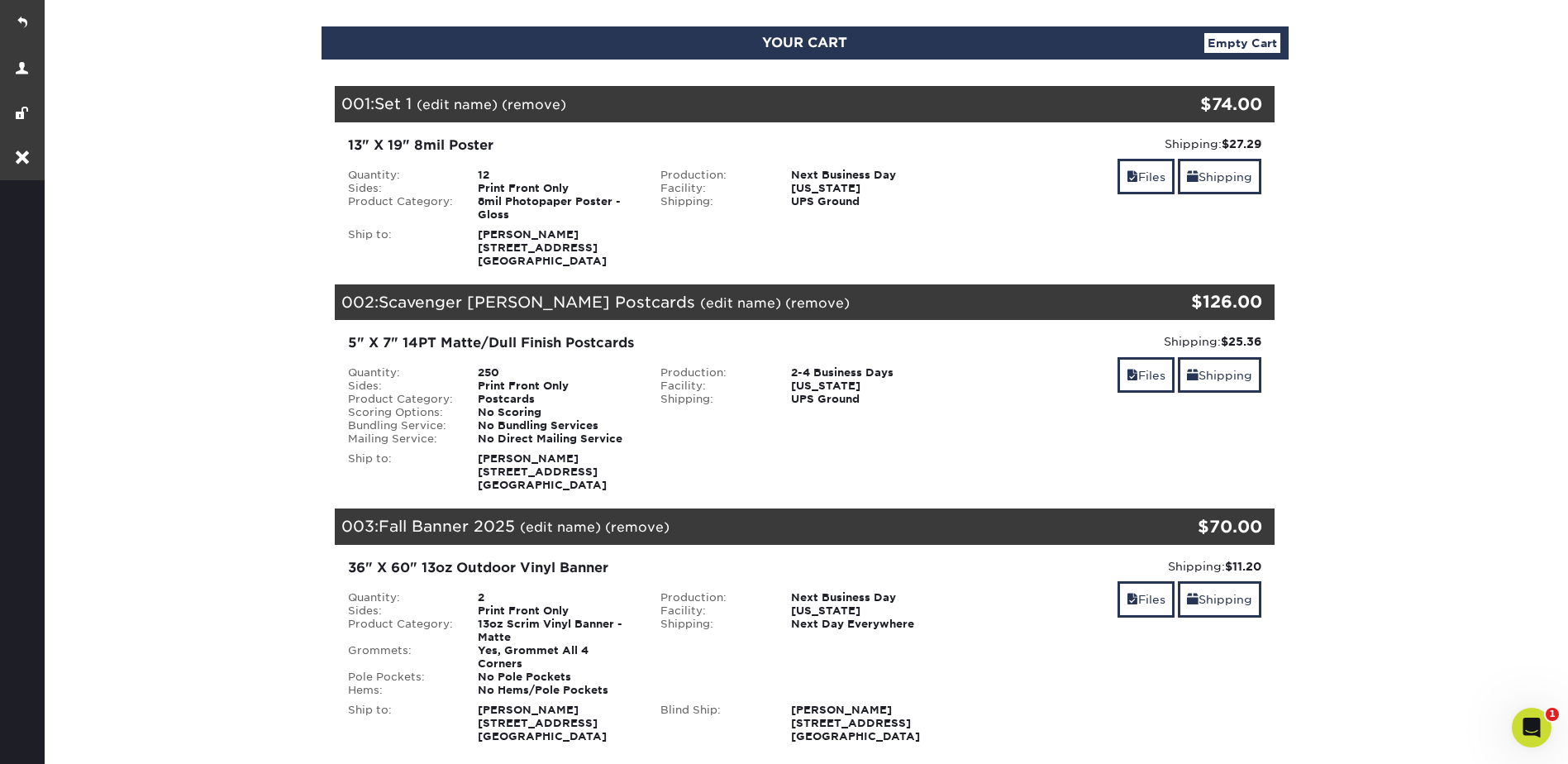
click at [786, 298] on link "(remove)" at bounding box center [818, 303] width 64 height 16
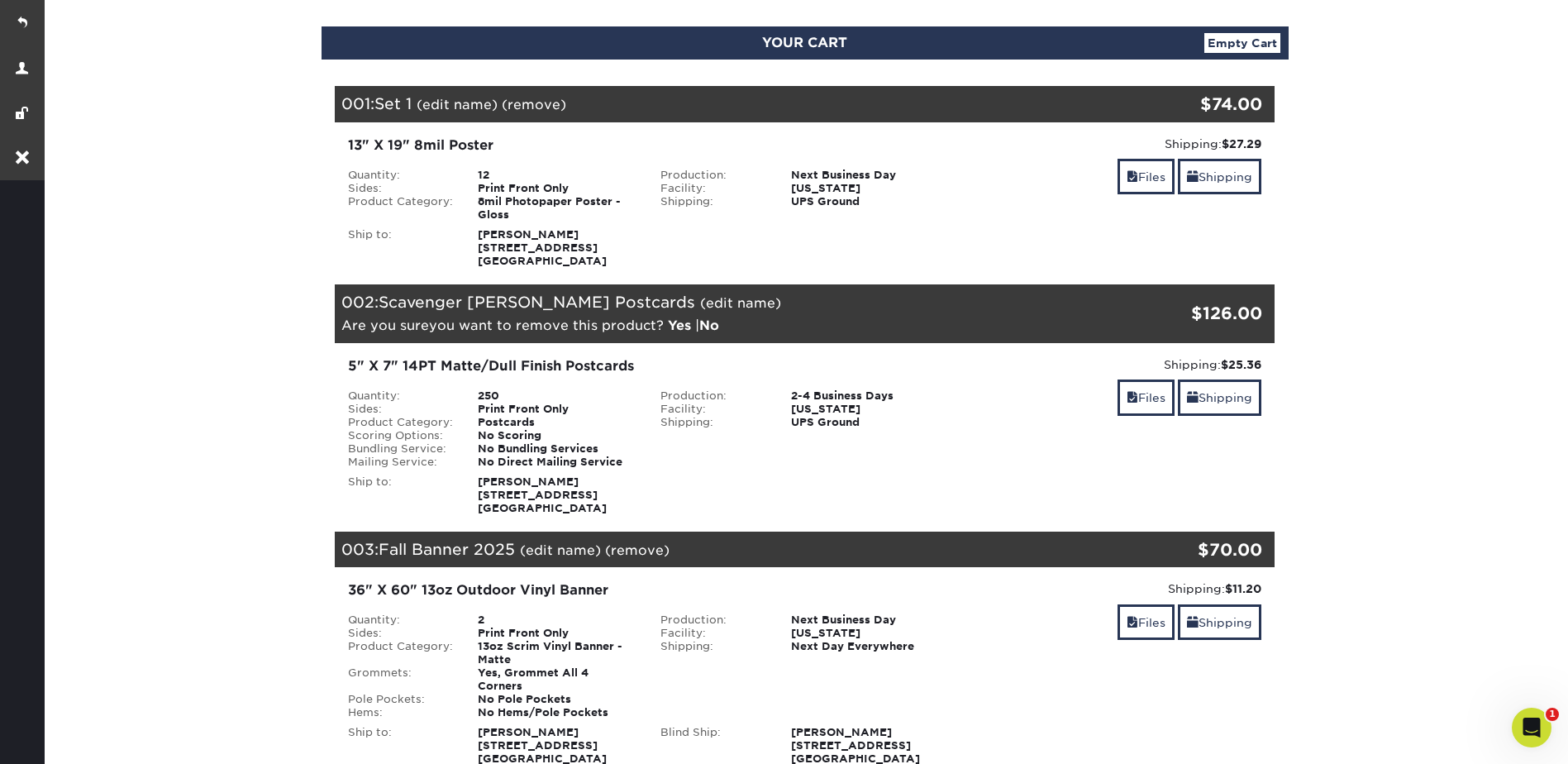
click at [691, 317] on link "Yes" at bounding box center [680, 325] width 23 height 16
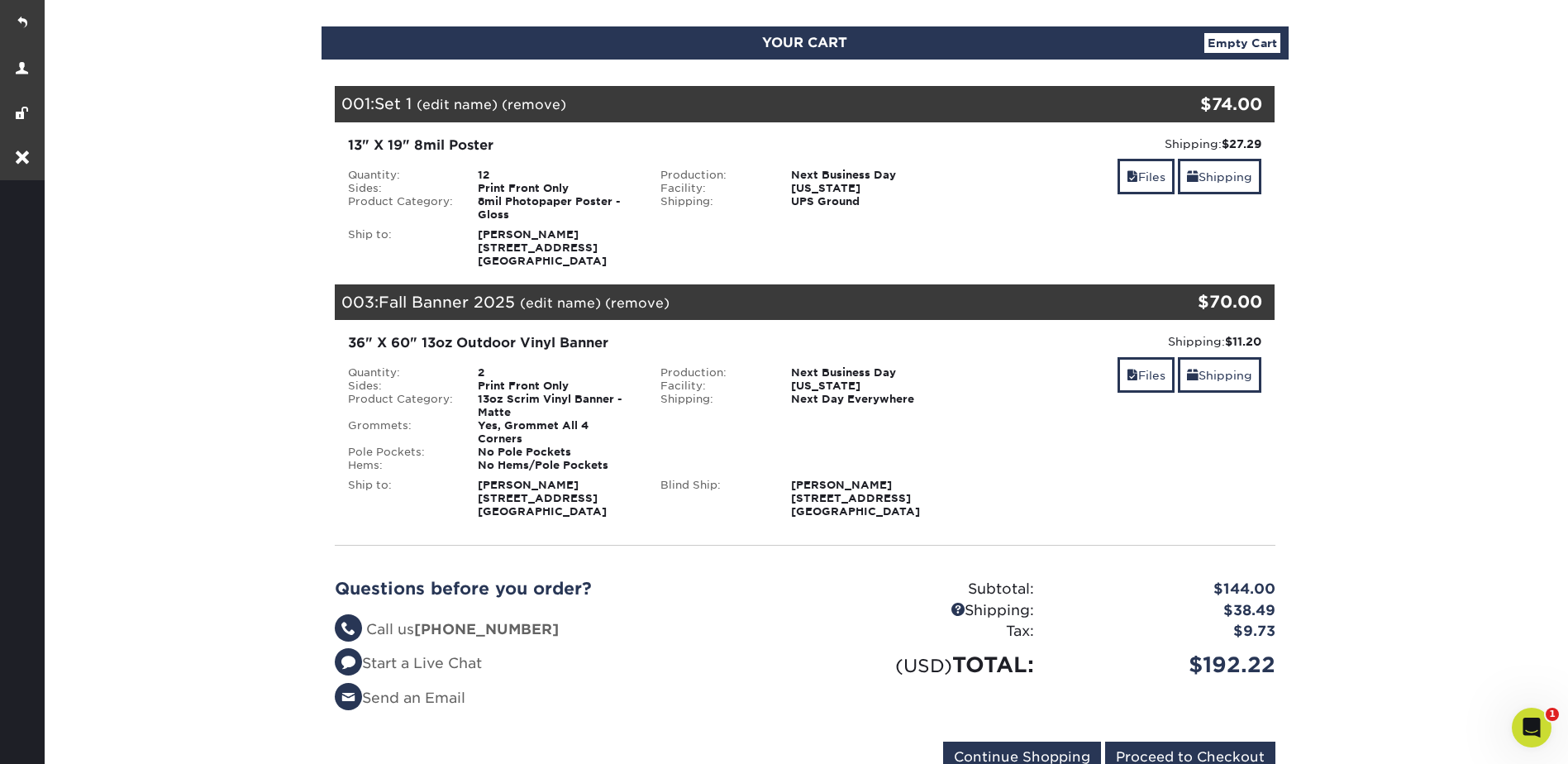
click at [547, 301] on link "(edit name)" at bounding box center [560, 303] width 81 height 16
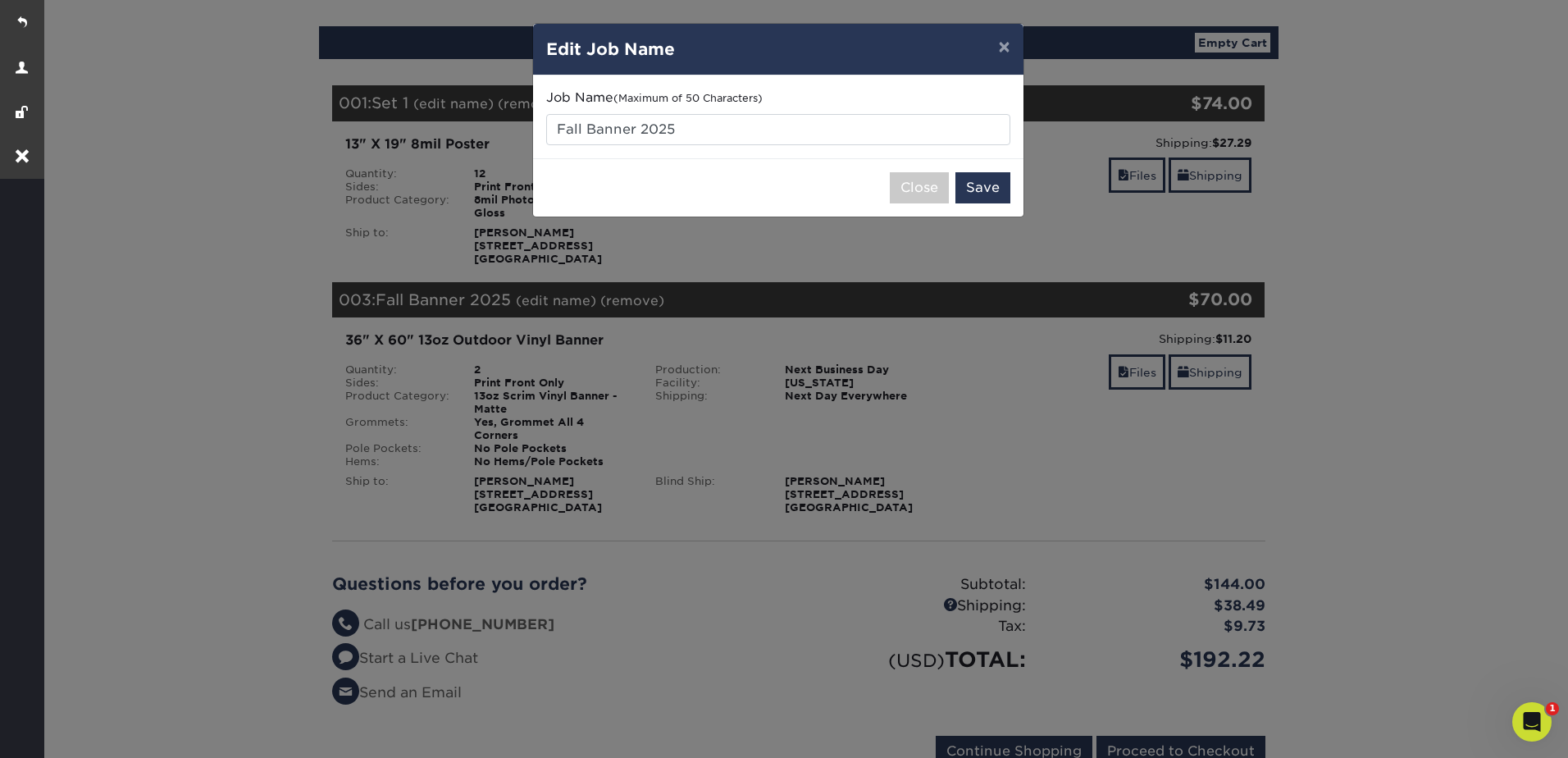
click at [433, 139] on div "× Edit Job Name Job Name (Maximum of 50 Characters) Fall Banner 2025 Close Save" at bounding box center [784, 379] width 1568 height 758
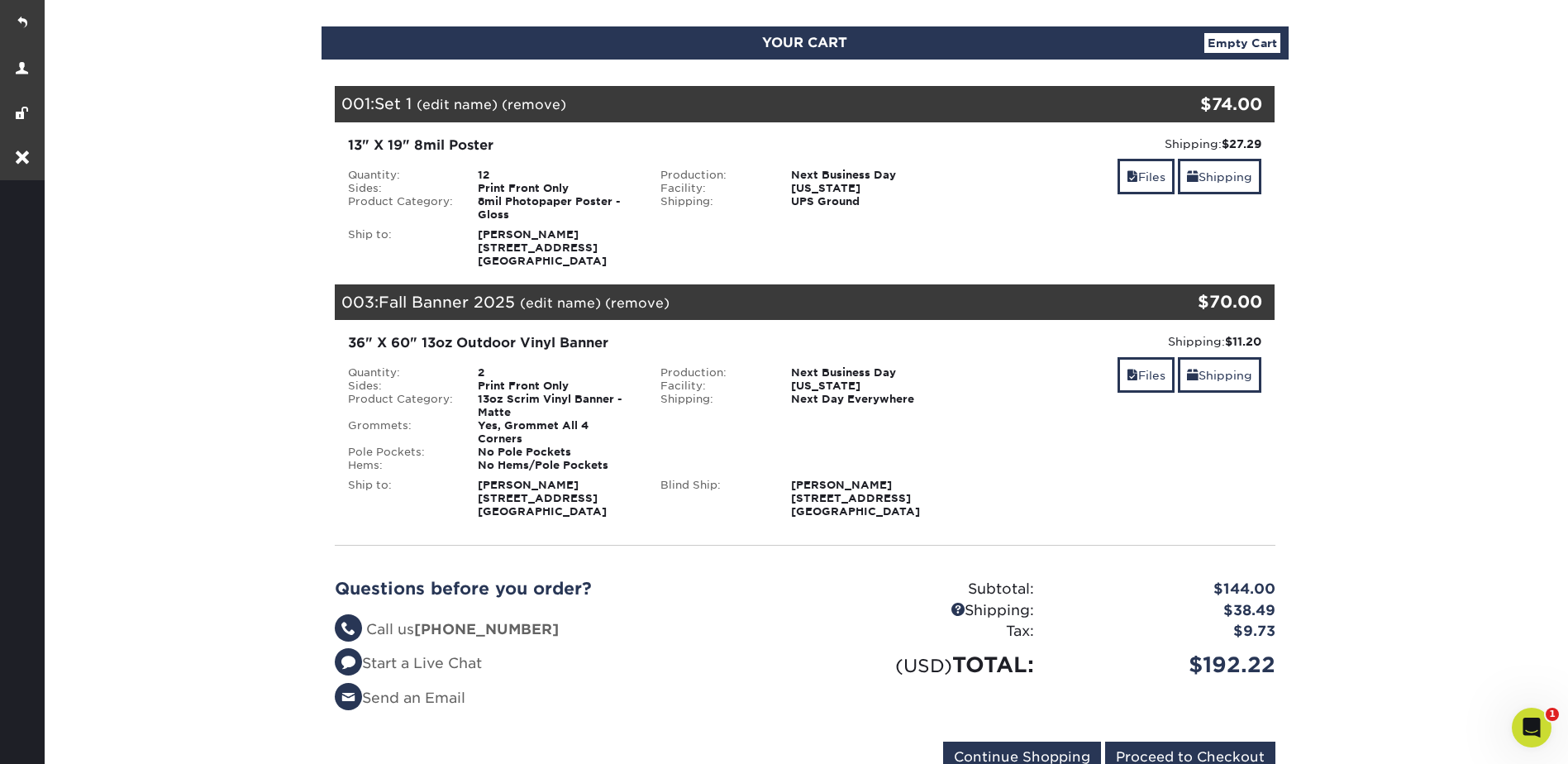
drag, startPoint x: 456, startPoint y: 102, endPoint x: 475, endPoint y: 103, distance: 19.0
click at [455, 102] on link "(edit name)" at bounding box center [456, 104] width 81 height 16
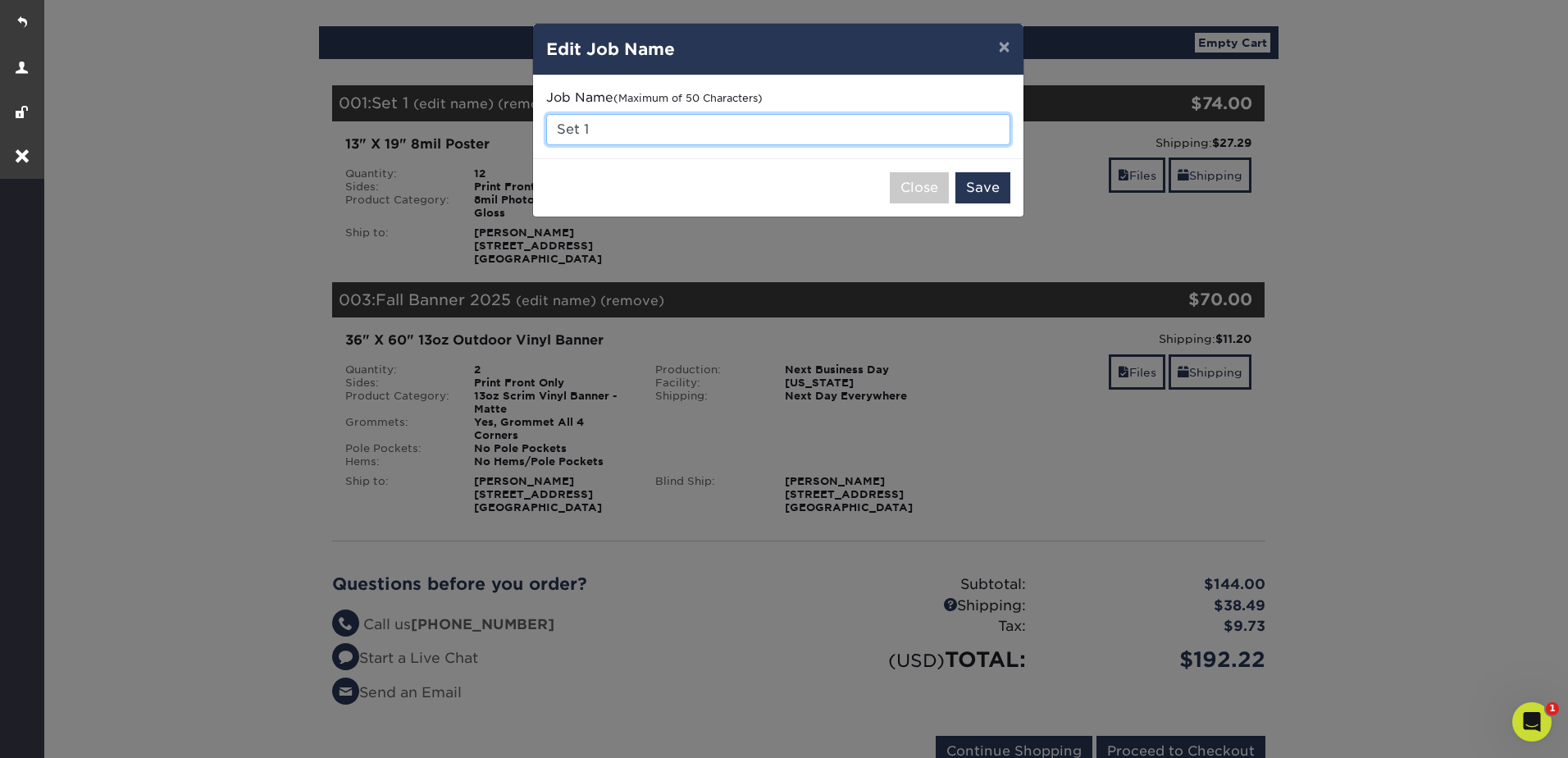
drag, startPoint x: 620, startPoint y: 116, endPoint x: 556, endPoint y: 123, distance: 64.4
click at [556, 123] on input "Set 1" at bounding box center [778, 129] width 464 height 31
paste input "​Fall Fest Flyer"
type input "​Fall Fest Poster 2025"
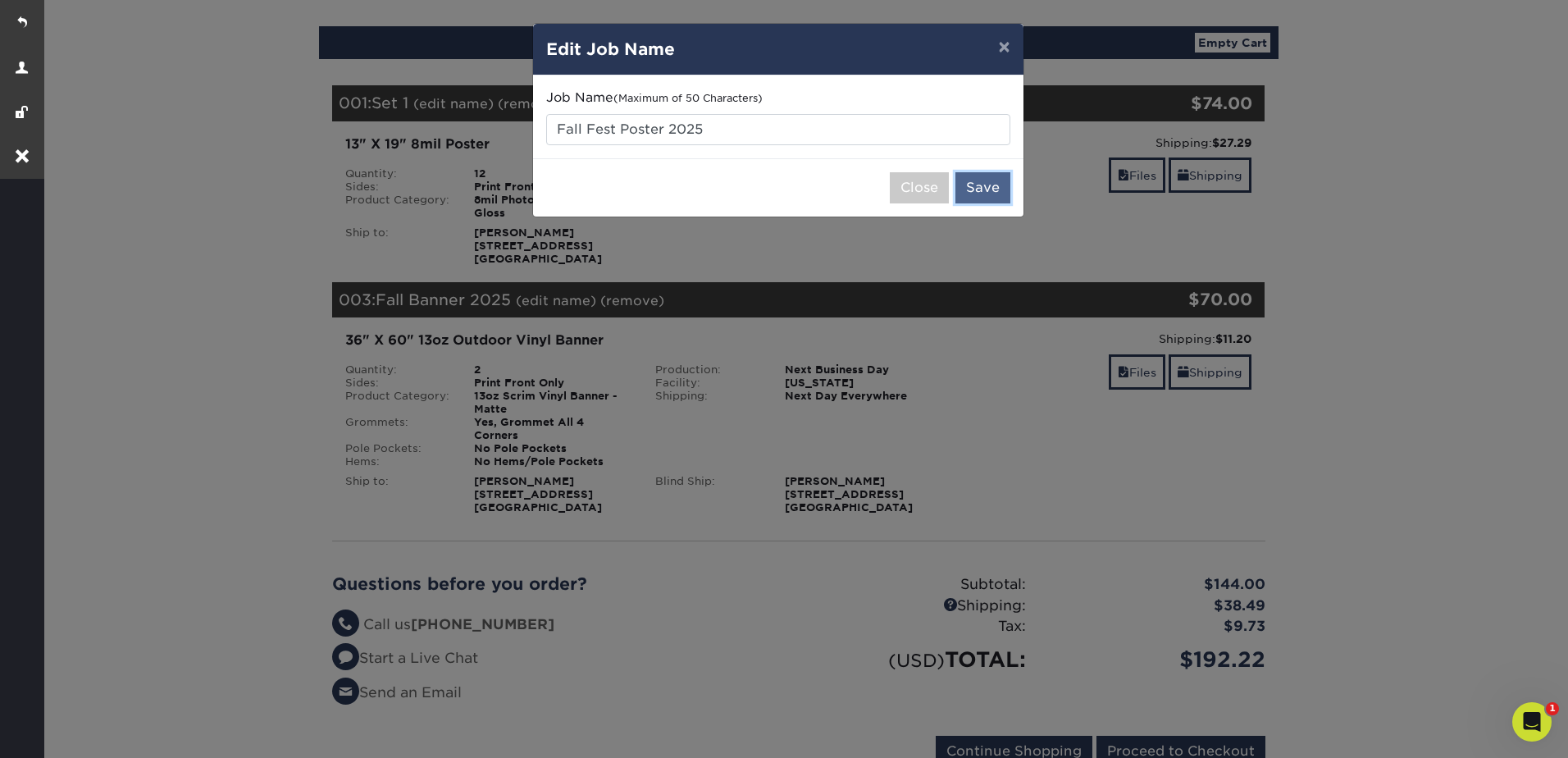
click at [972, 191] on button "Save" at bounding box center [983, 188] width 55 height 31
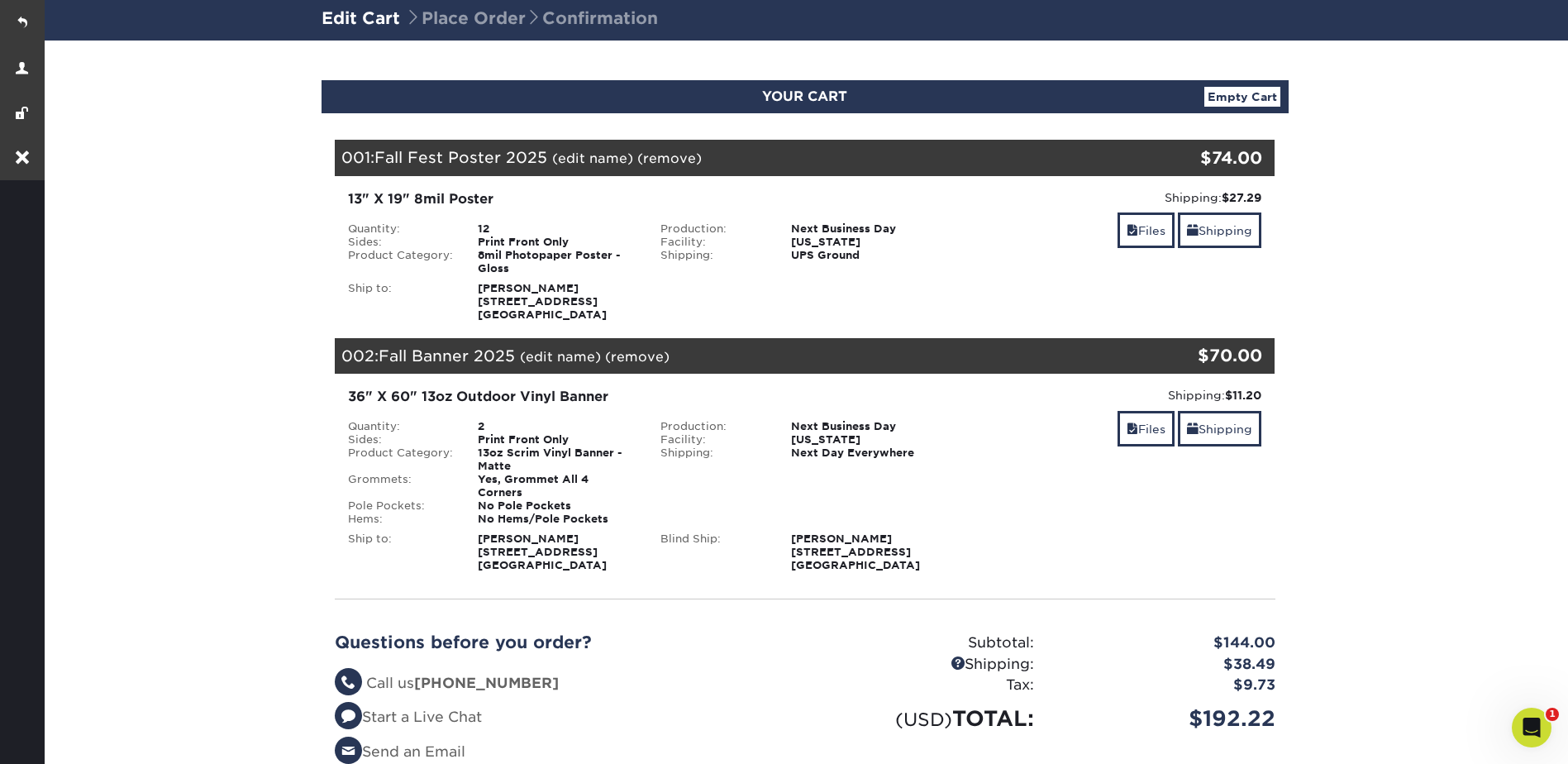
scroll to position [83, 0]
